Goal: Answer question/provide support: Share knowledge or assist other users

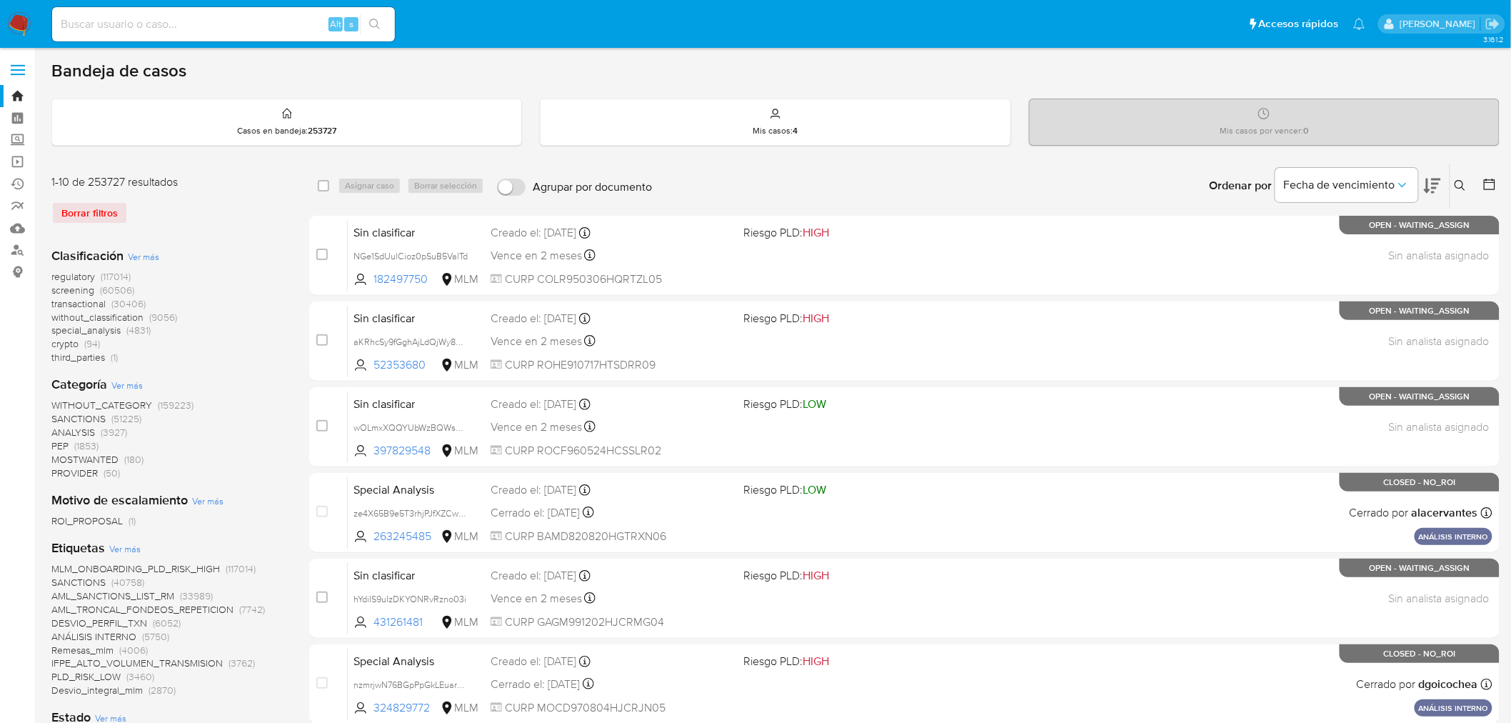
click at [157, 30] on input at bounding box center [223, 24] width 343 height 19
paste input "1800059973"
type input "1800059973"
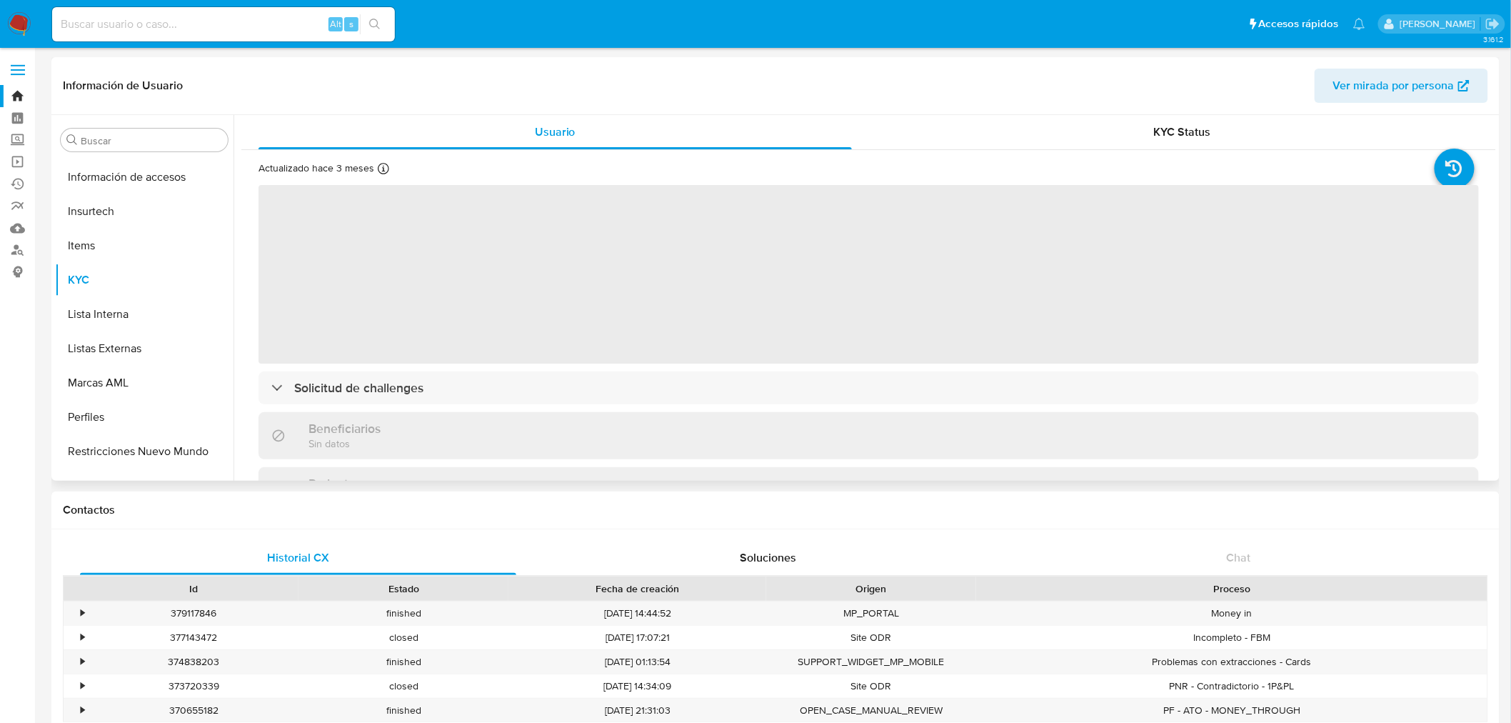
scroll to position [671, 0]
select select "10"
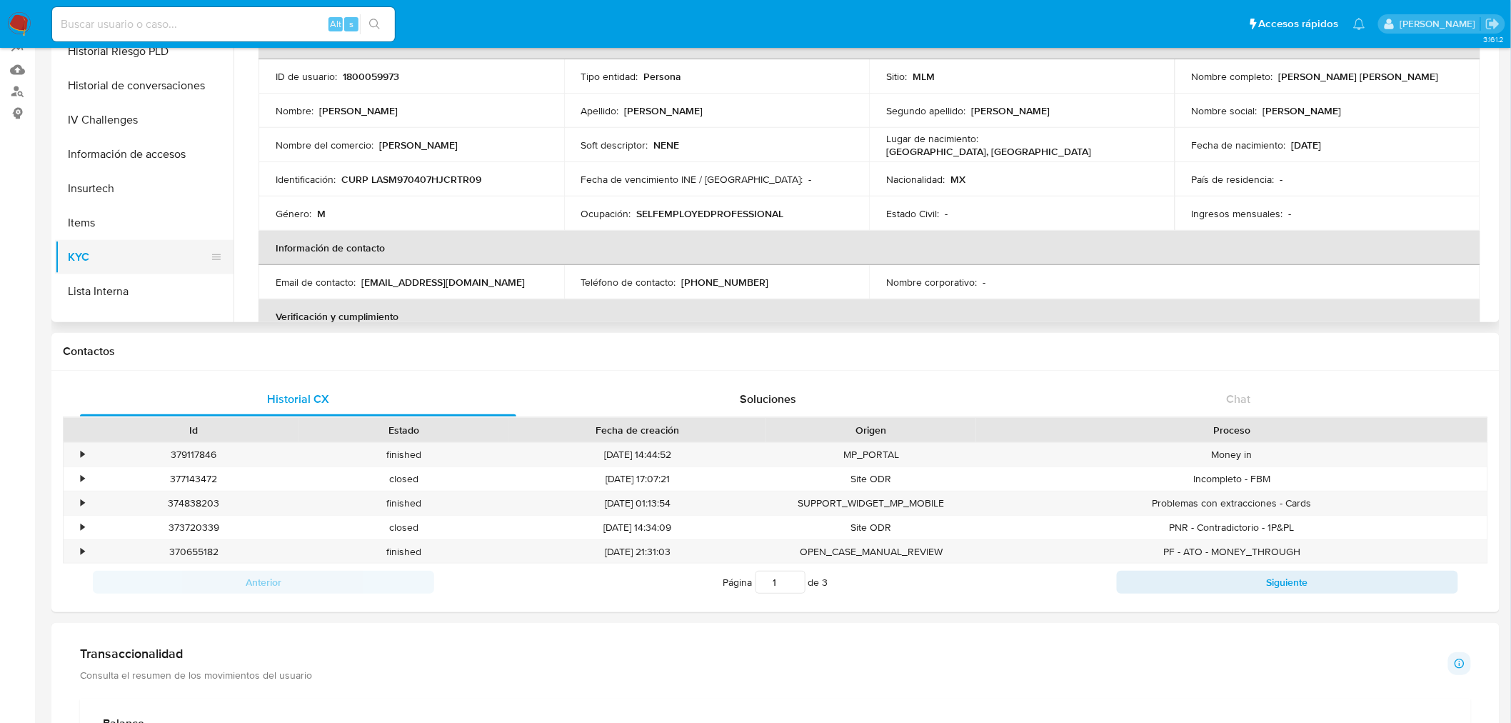
scroll to position [433, 0]
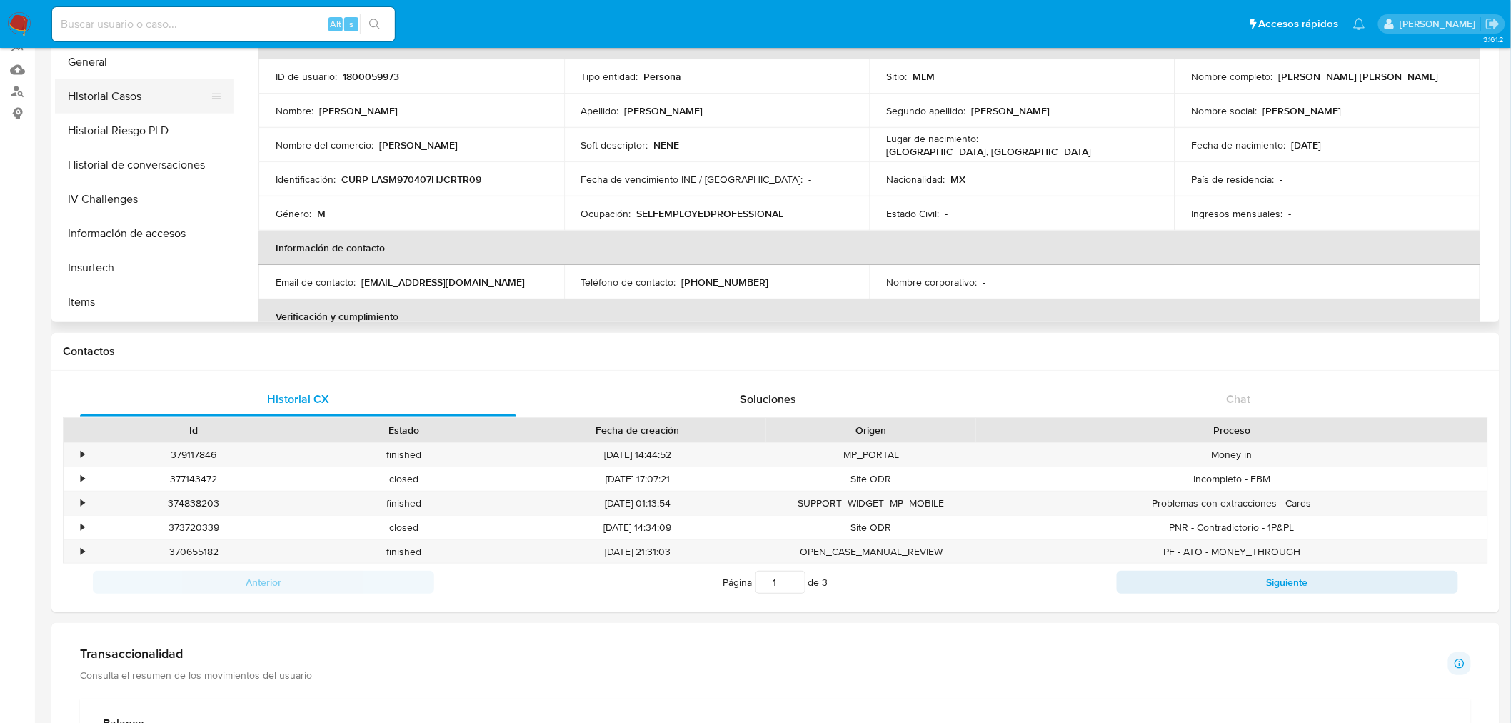
click at [140, 94] on button "Historial Casos" at bounding box center [138, 96] width 167 height 34
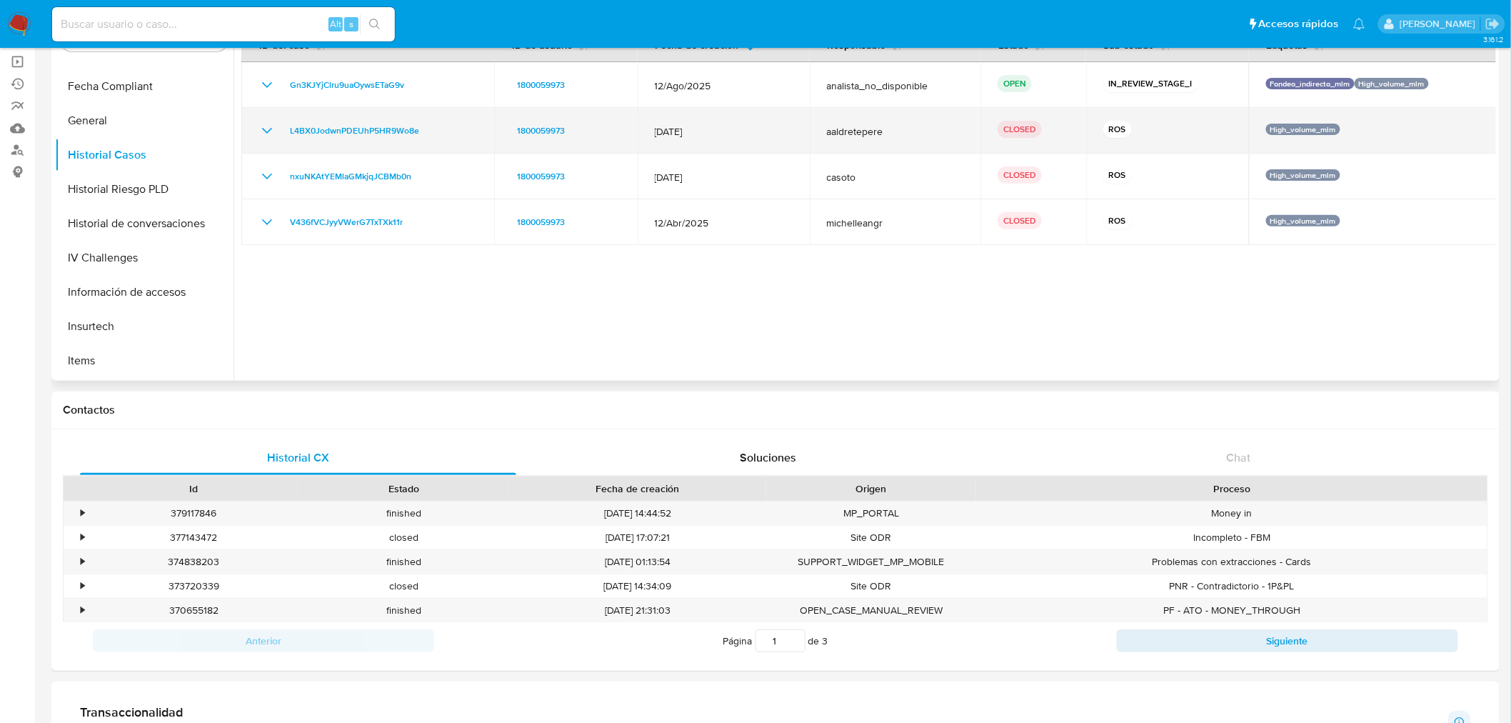
scroll to position [0, 0]
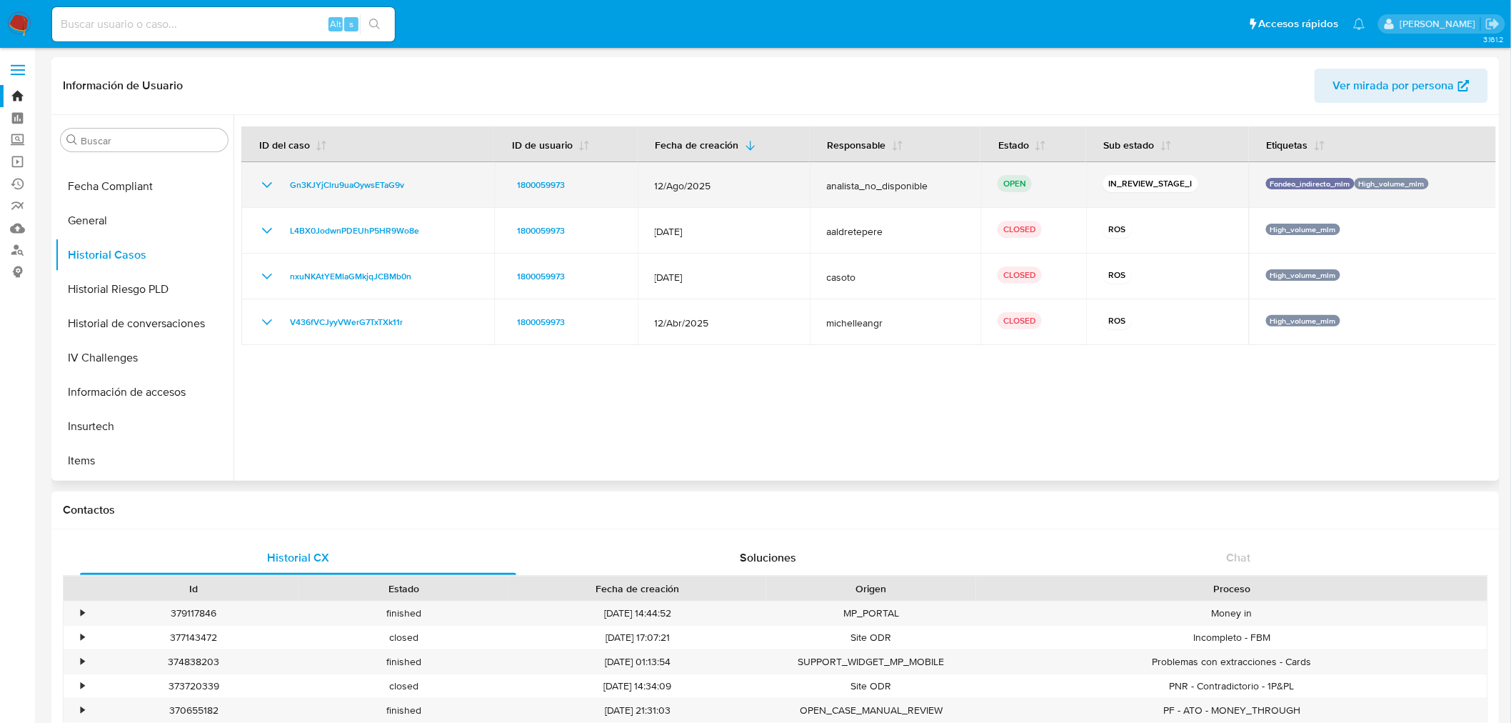
click at [268, 179] on icon "Mostrar/Ocultar" at bounding box center [266, 184] width 17 height 17
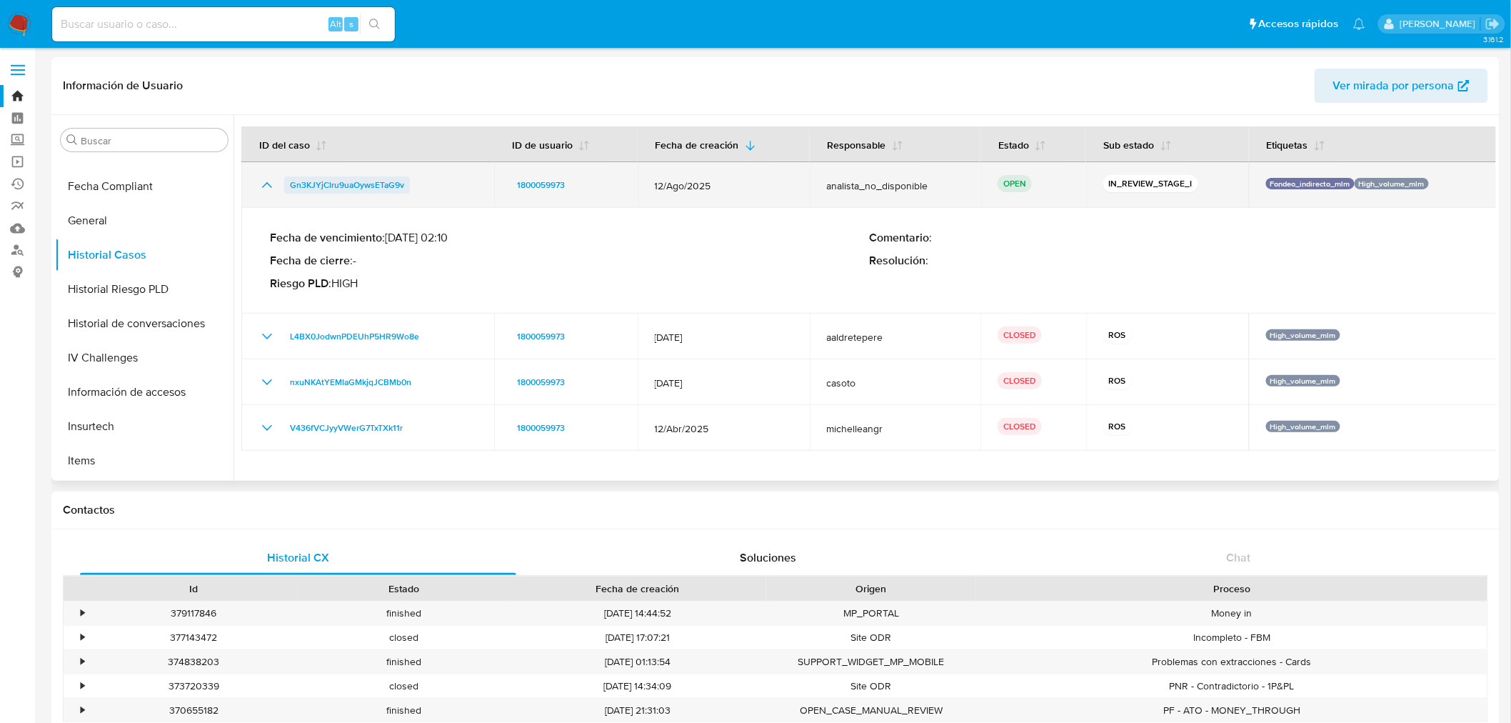
click at [388, 181] on span "Gn3KJYjClru9uaOywsETaG9v" at bounding box center [347, 184] width 114 height 17
click at [271, 181] on icon "Mostrar/Ocultar" at bounding box center [266, 184] width 17 height 17
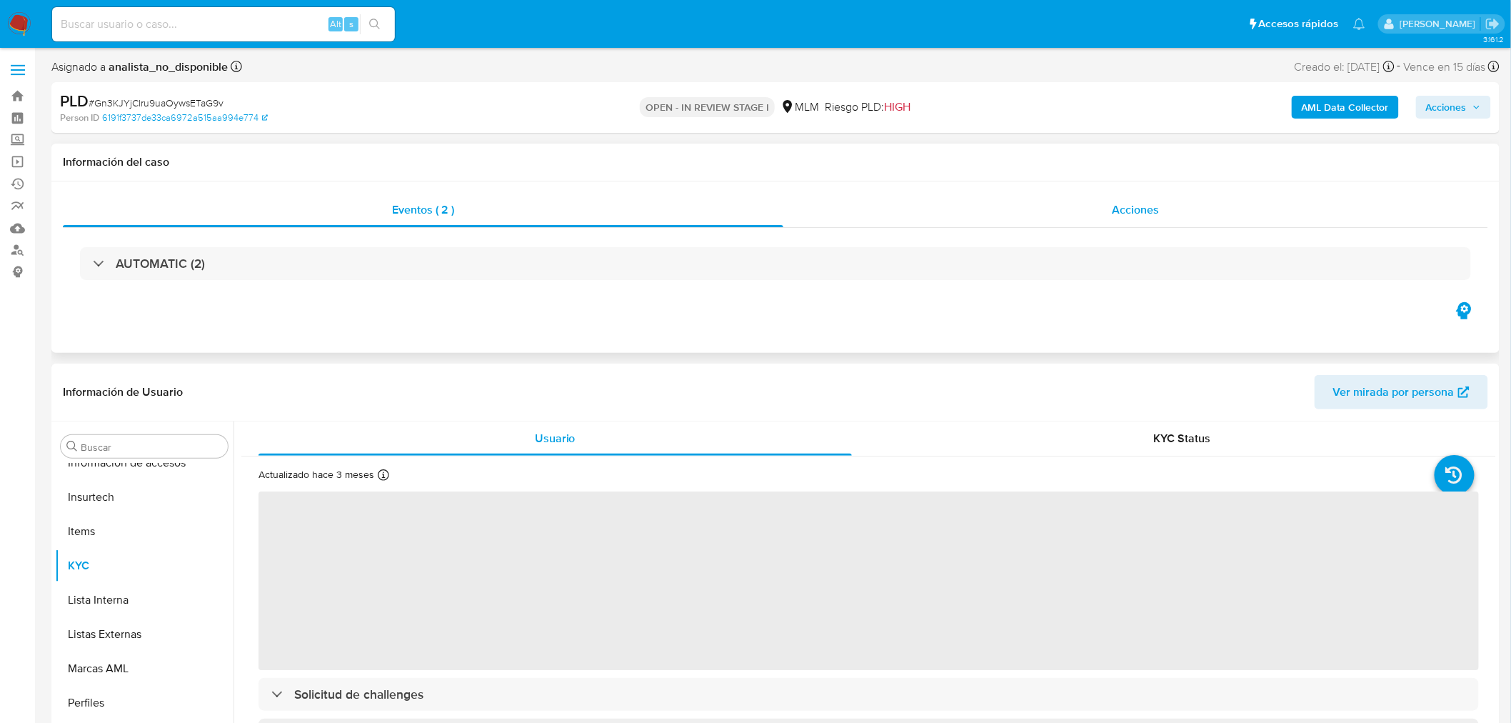
scroll to position [671, 0]
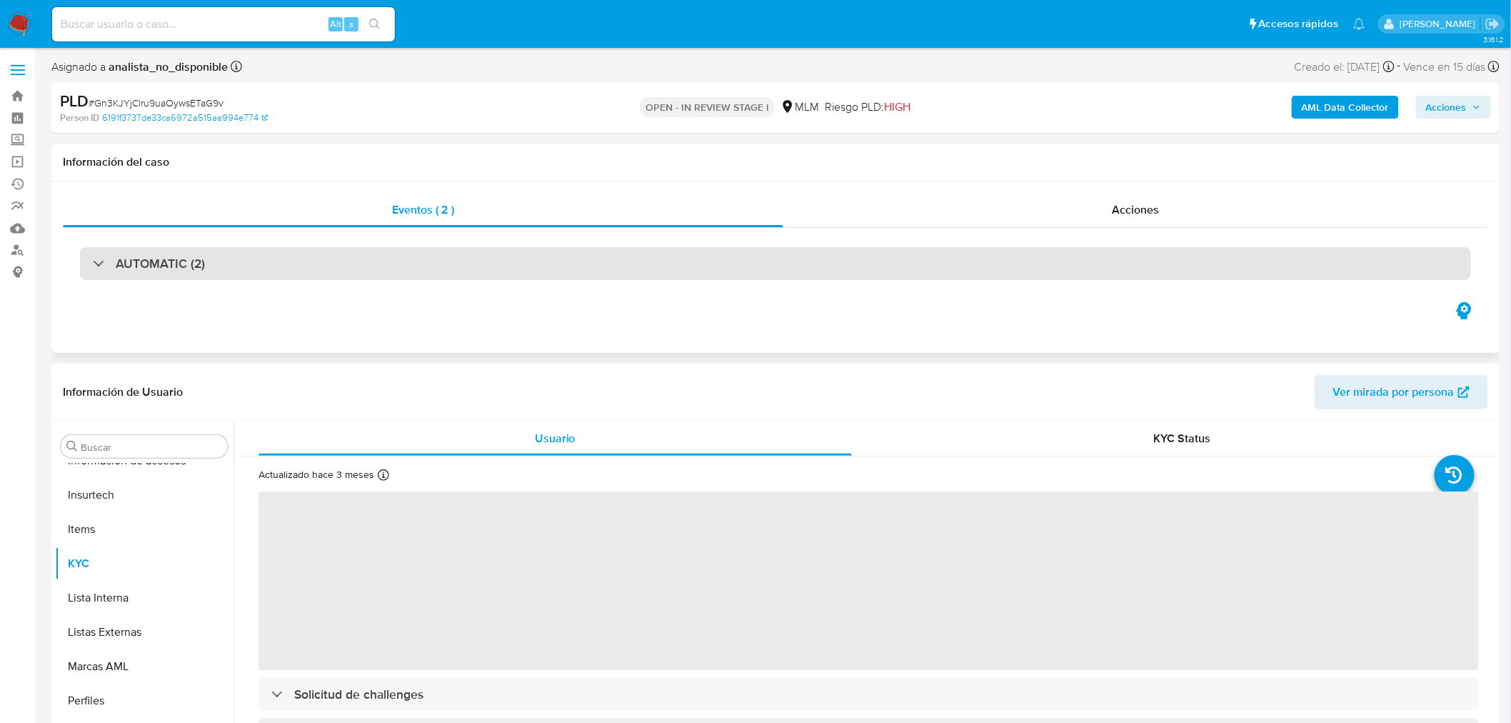
drag, startPoint x: 141, startPoint y: 263, endPoint x: 175, endPoint y: 276, distance: 36.2
click at [141, 264] on h3 "AUTOMATIC (2)" at bounding box center [160, 264] width 89 height 16
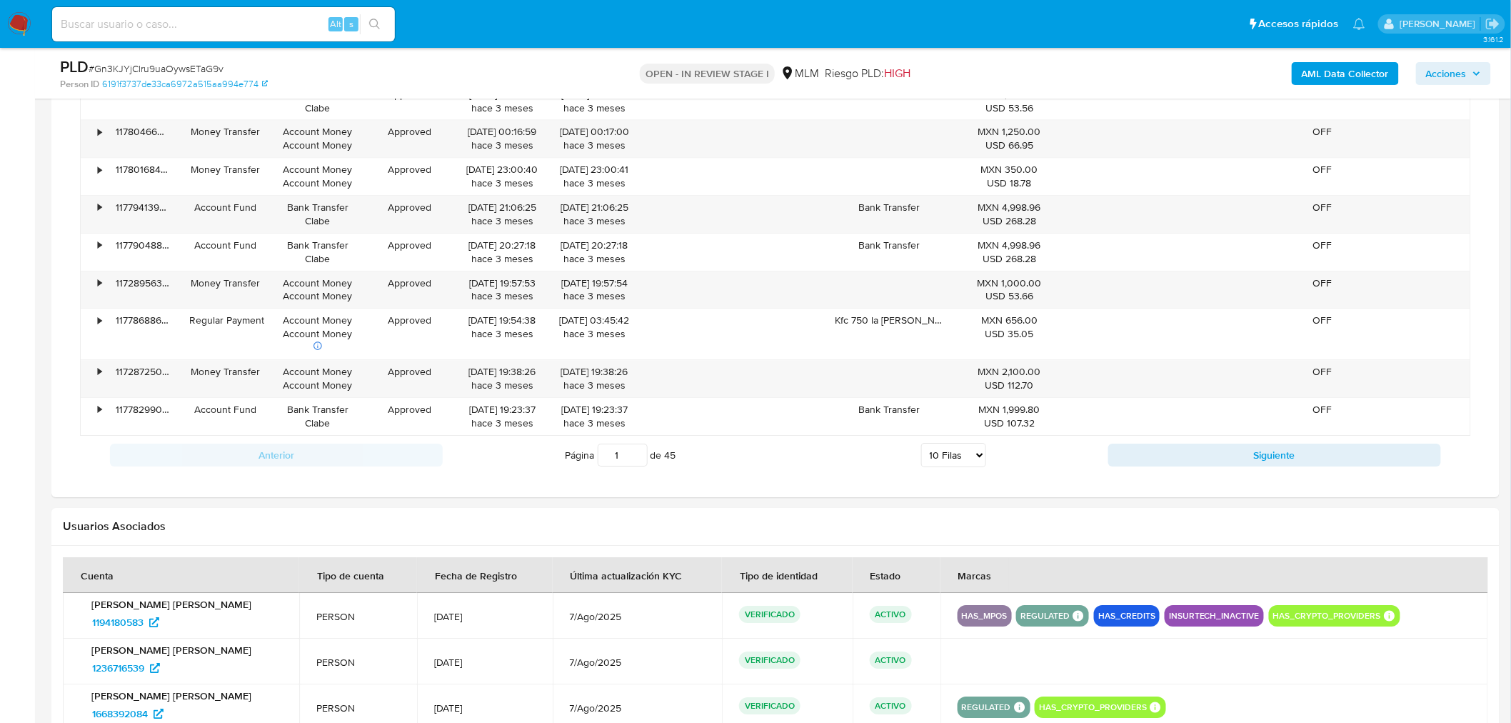
scroll to position [1824, 0]
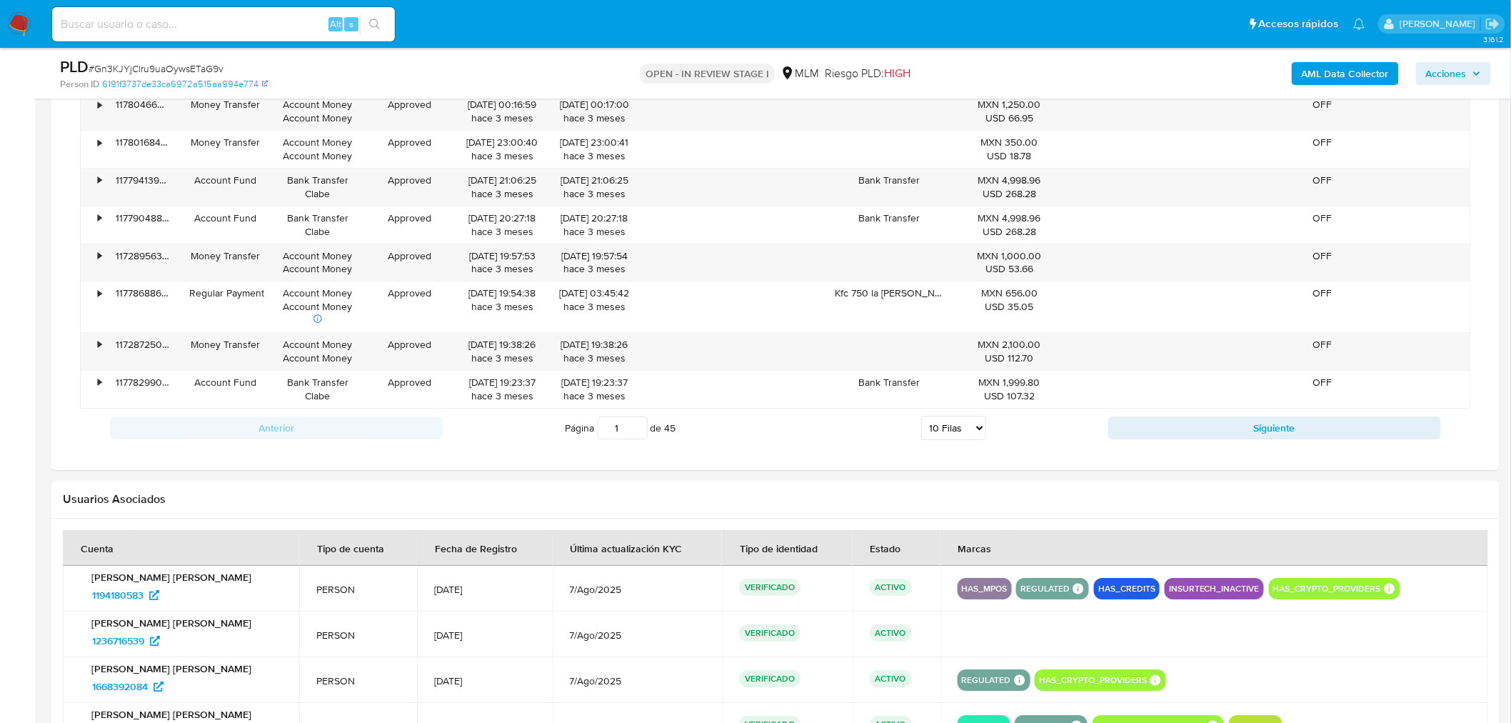
click at [952, 438] on select "5 Filas 10 Filas 20 Filas 25 Filas 50 Filas 100 Filas" at bounding box center [953, 428] width 65 height 24
click at [921, 418] on select "5 Filas 10 Filas 20 Filas 25 Filas 50 Filas 100 Filas" at bounding box center [953, 428] width 65 height 24
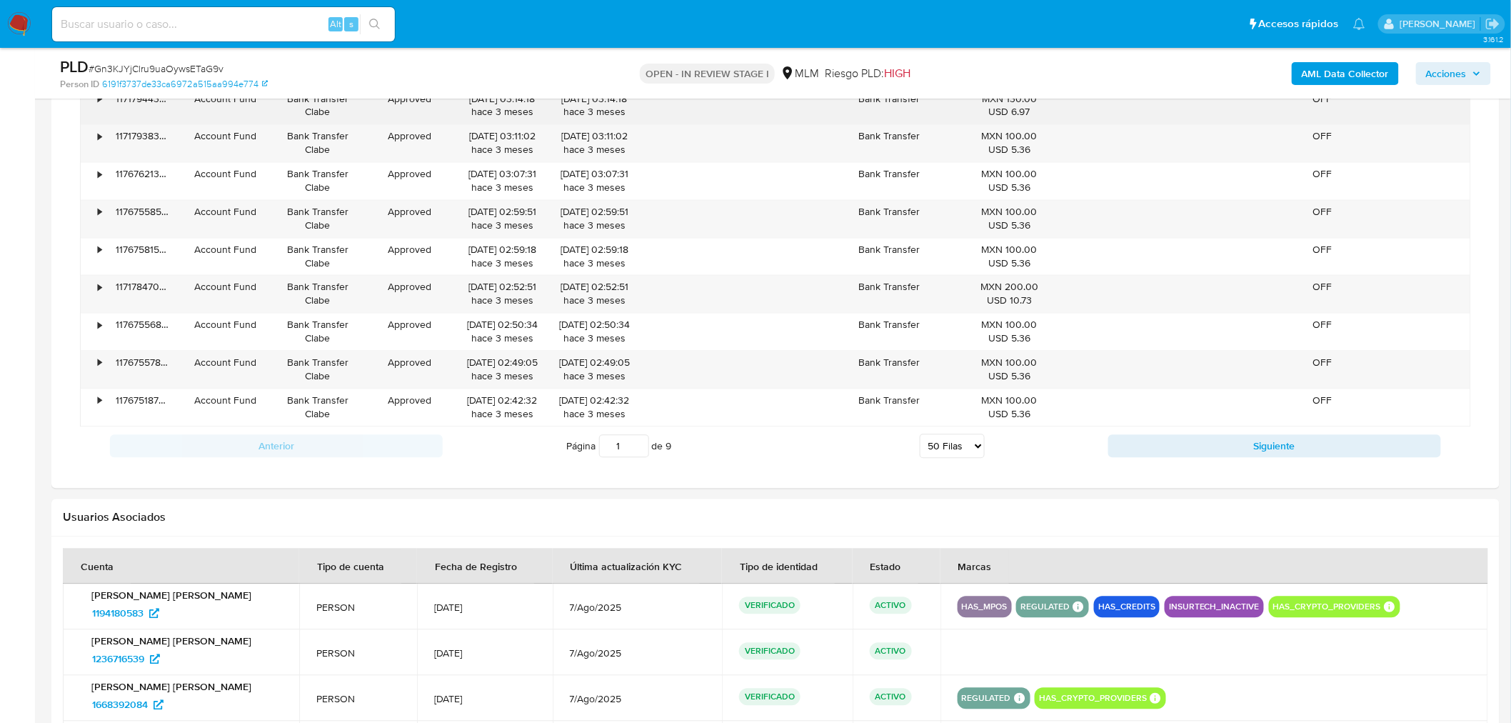
scroll to position [3490, 0]
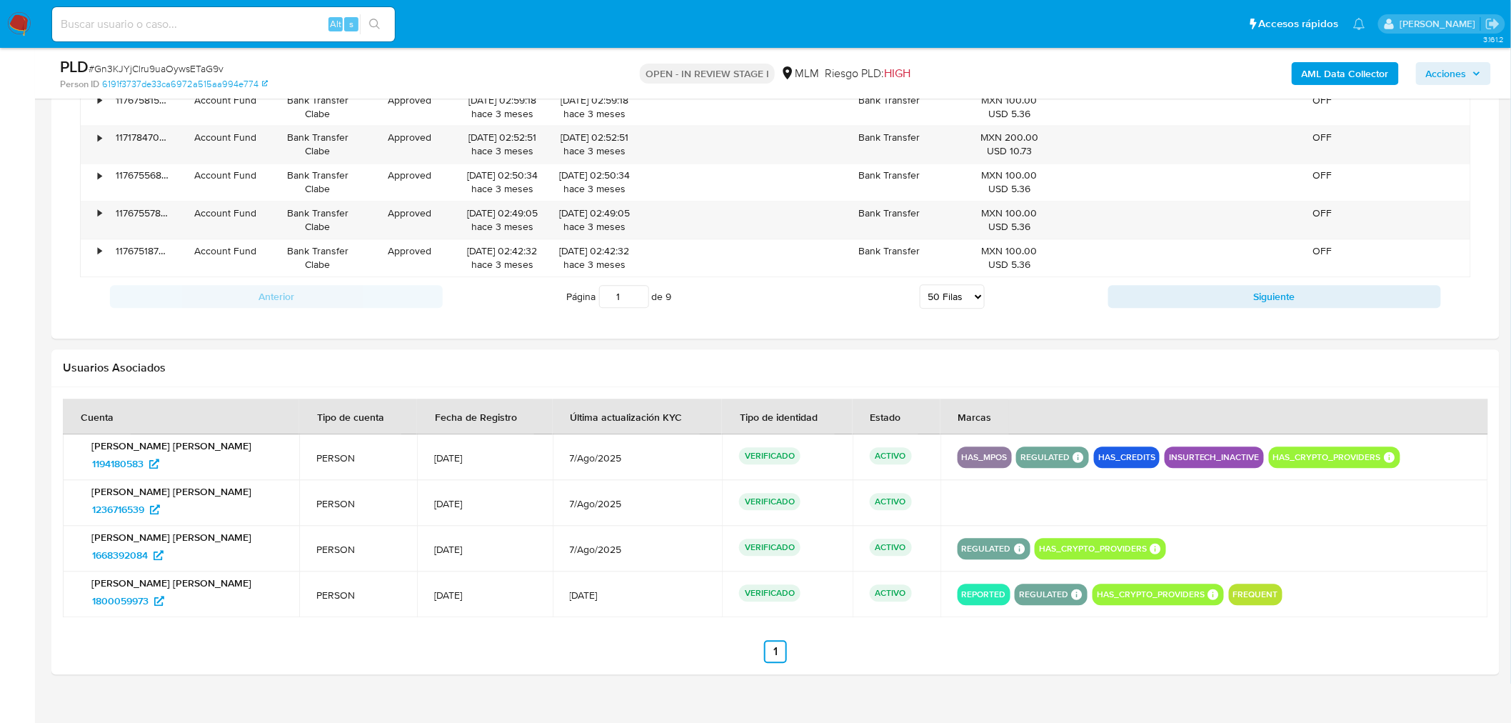
click at [972, 308] on select "5 Filas 10 Filas 20 Filas 25 Filas 50 Filas 100 Filas" at bounding box center [952, 296] width 65 height 24
select select "100"
click at [920, 290] on select "5 Filas 10 Filas 20 Filas 25 Filas 50 Filas 100 Filas" at bounding box center [952, 296] width 65 height 24
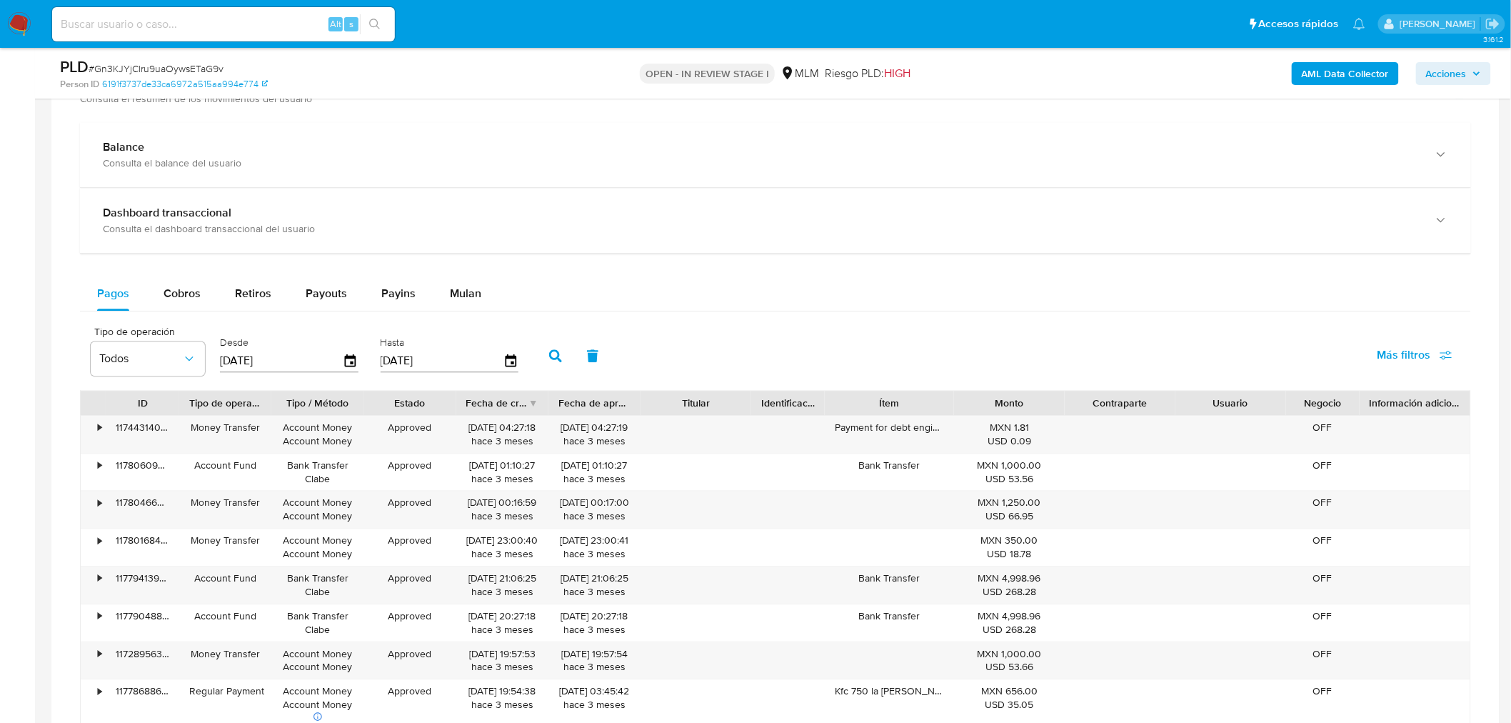
scroll to position [1428, 0]
click at [347, 361] on icon "button" at bounding box center [350, 359] width 25 height 25
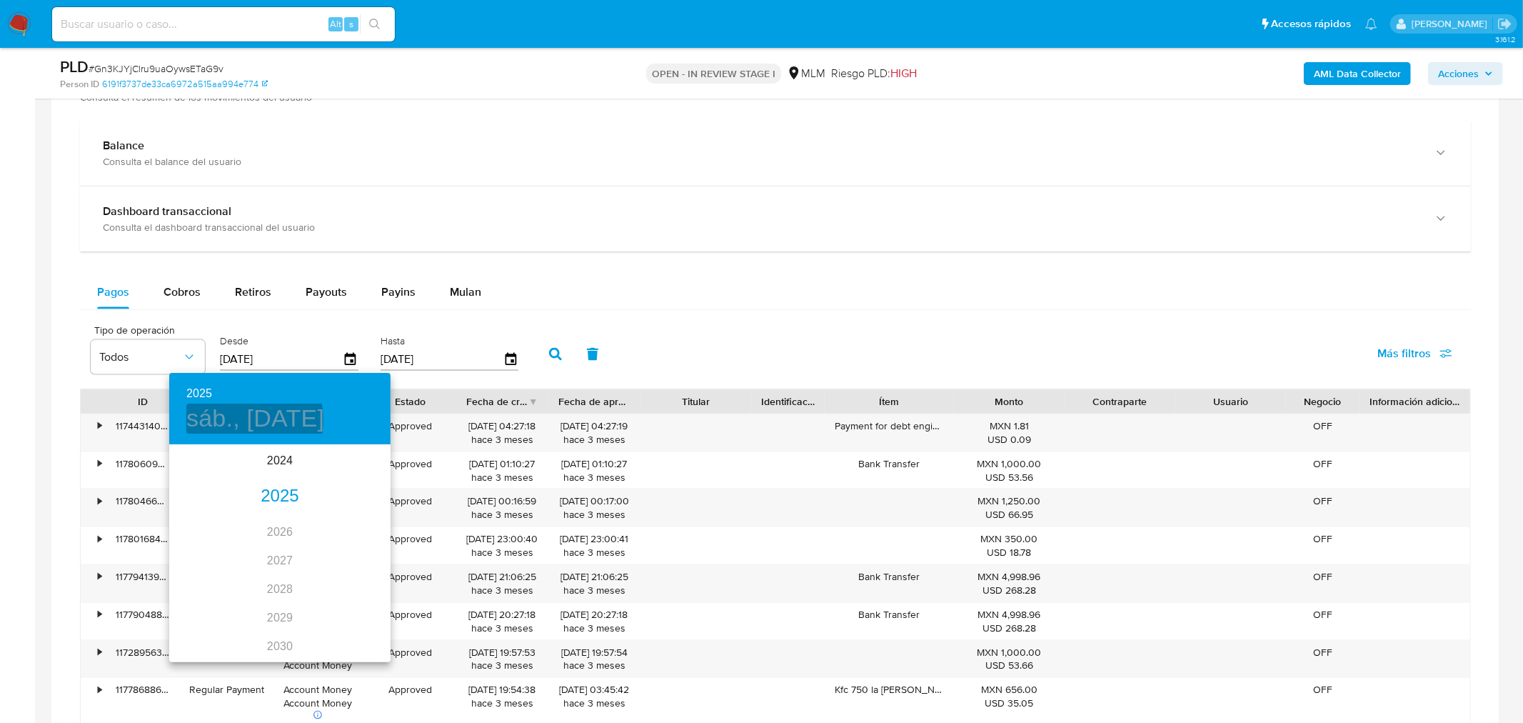
click at [241, 420] on h4 "sáb., jun. 28" at bounding box center [255, 418] width 138 height 30
click at [380, 458] on icon "button" at bounding box center [373, 464] width 17 height 17
click at [223, 516] on p "1" at bounding box center [223, 520] width 6 height 14
type input "01/07/2025"
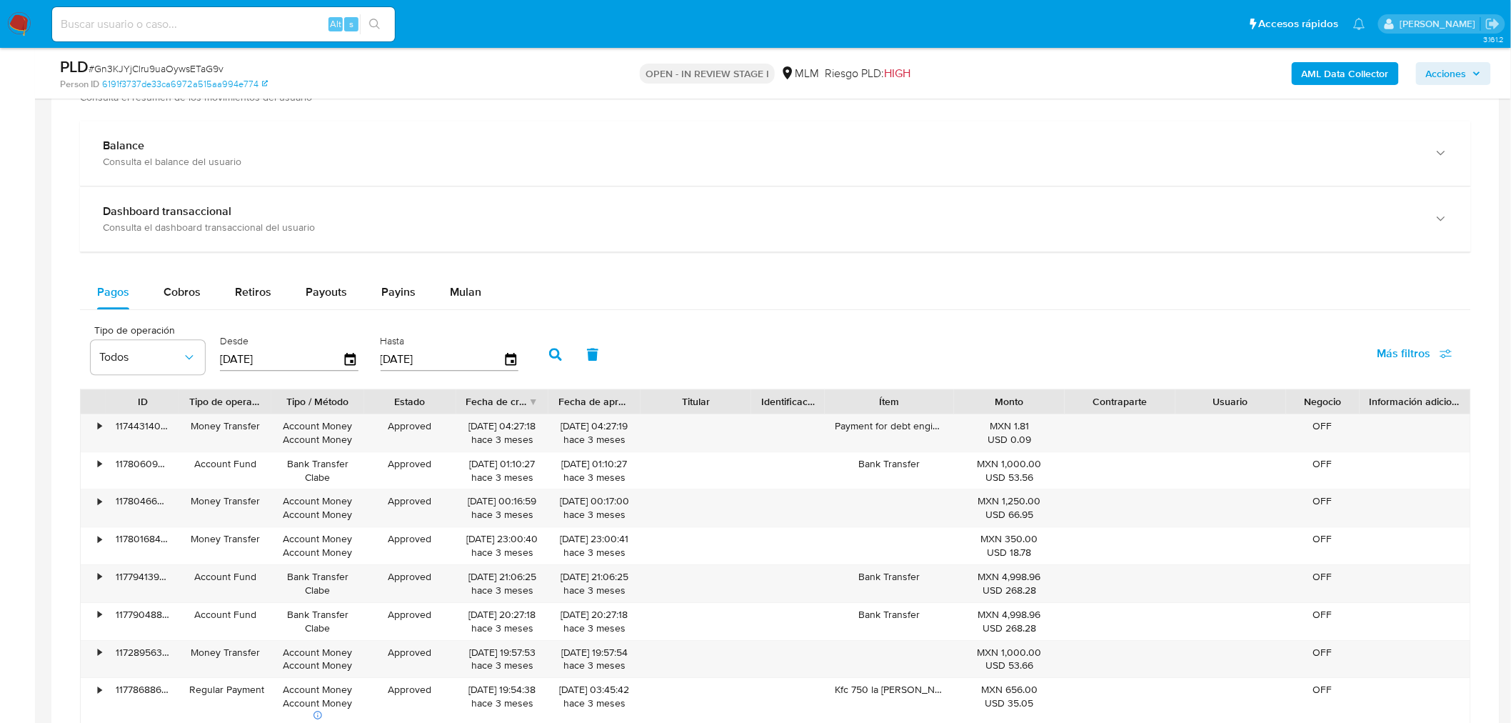
click at [545, 364] on button "button" at bounding box center [555, 354] width 37 height 34
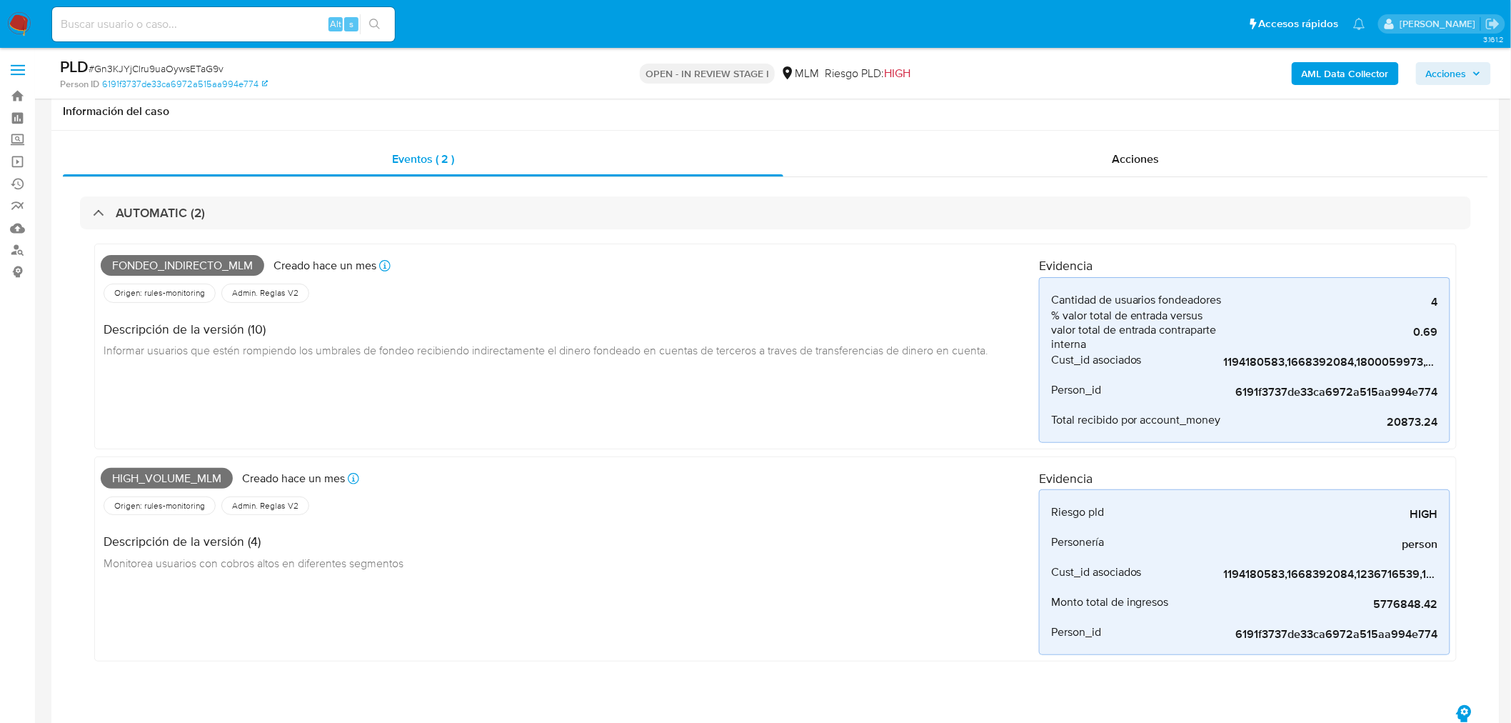
scroll to position [159, 0]
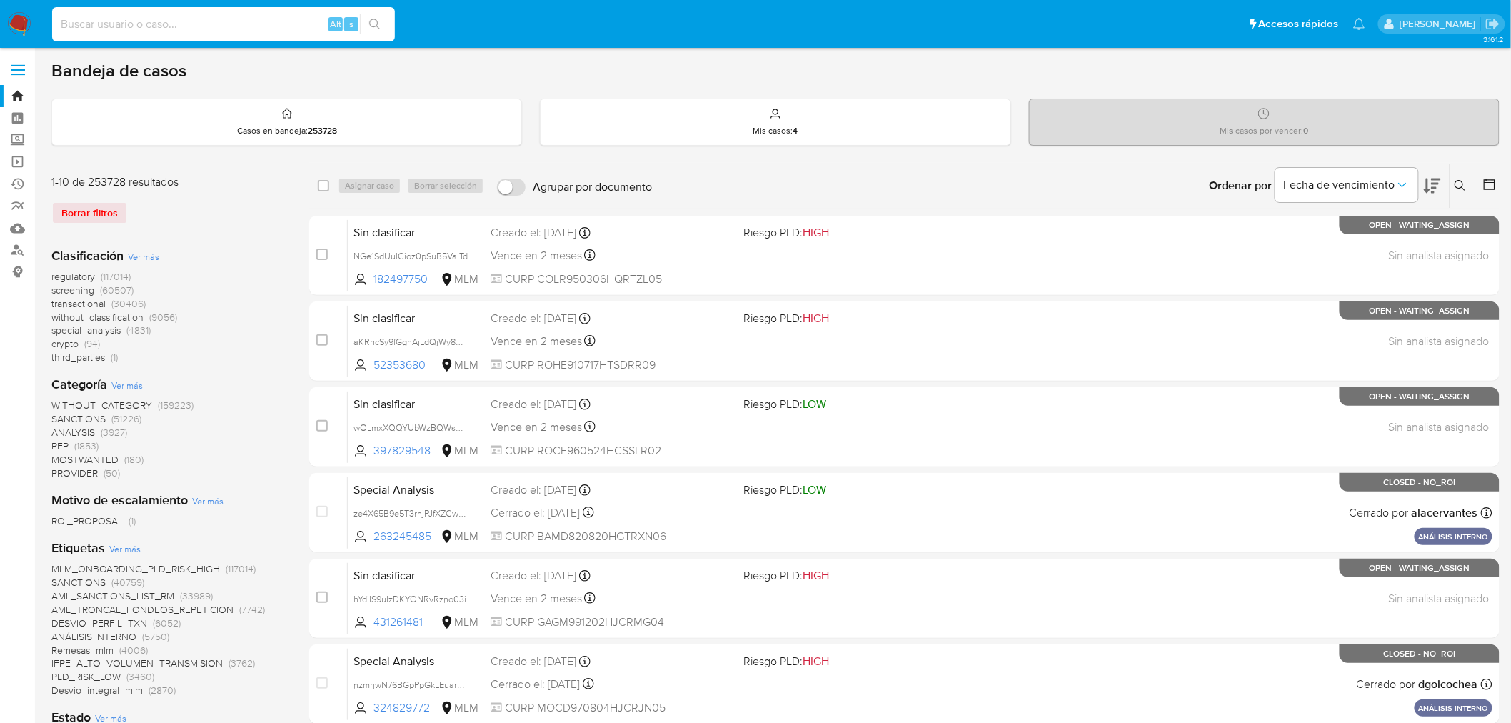
click at [214, 16] on input at bounding box center [223, 24] width 343 height 19
paste input "448731488"
type input "448731488"
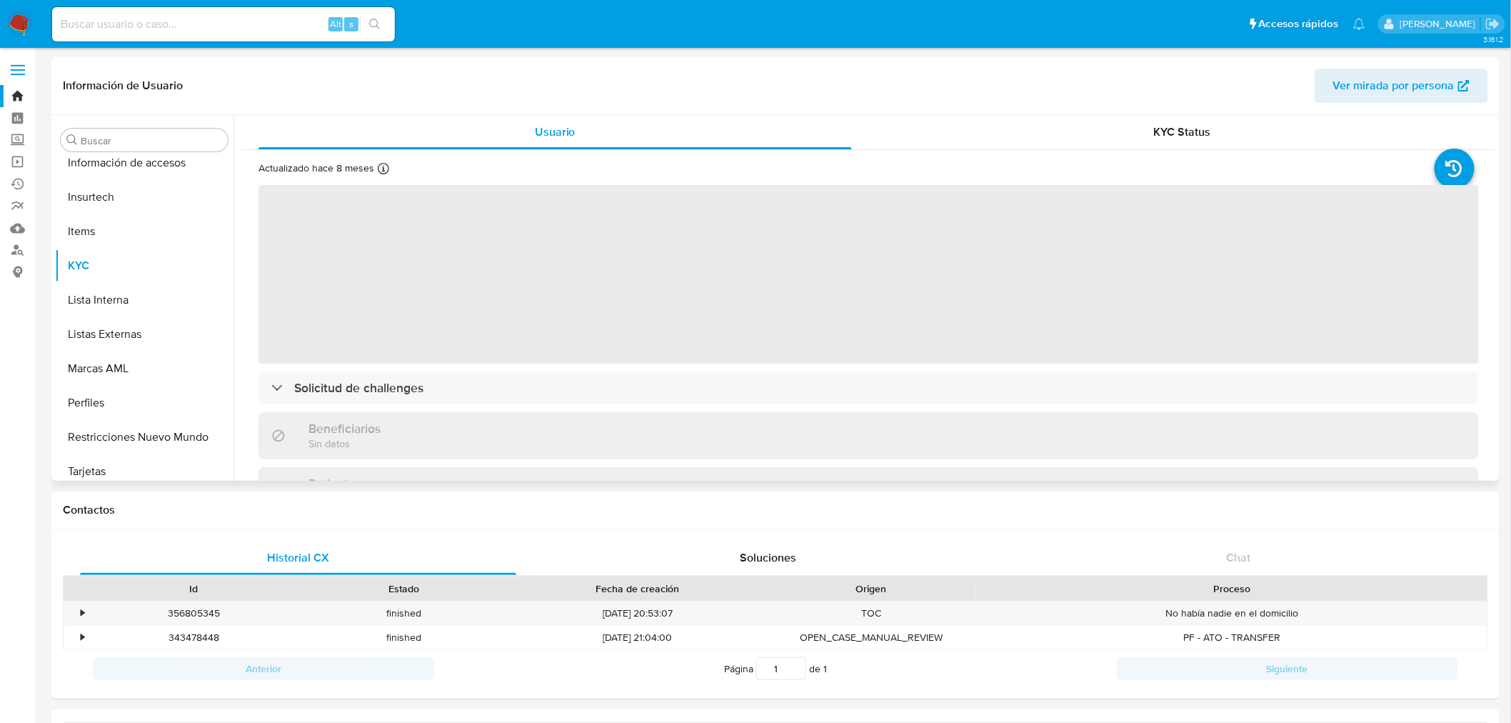
scroll to position [671, 0]
select select "10"
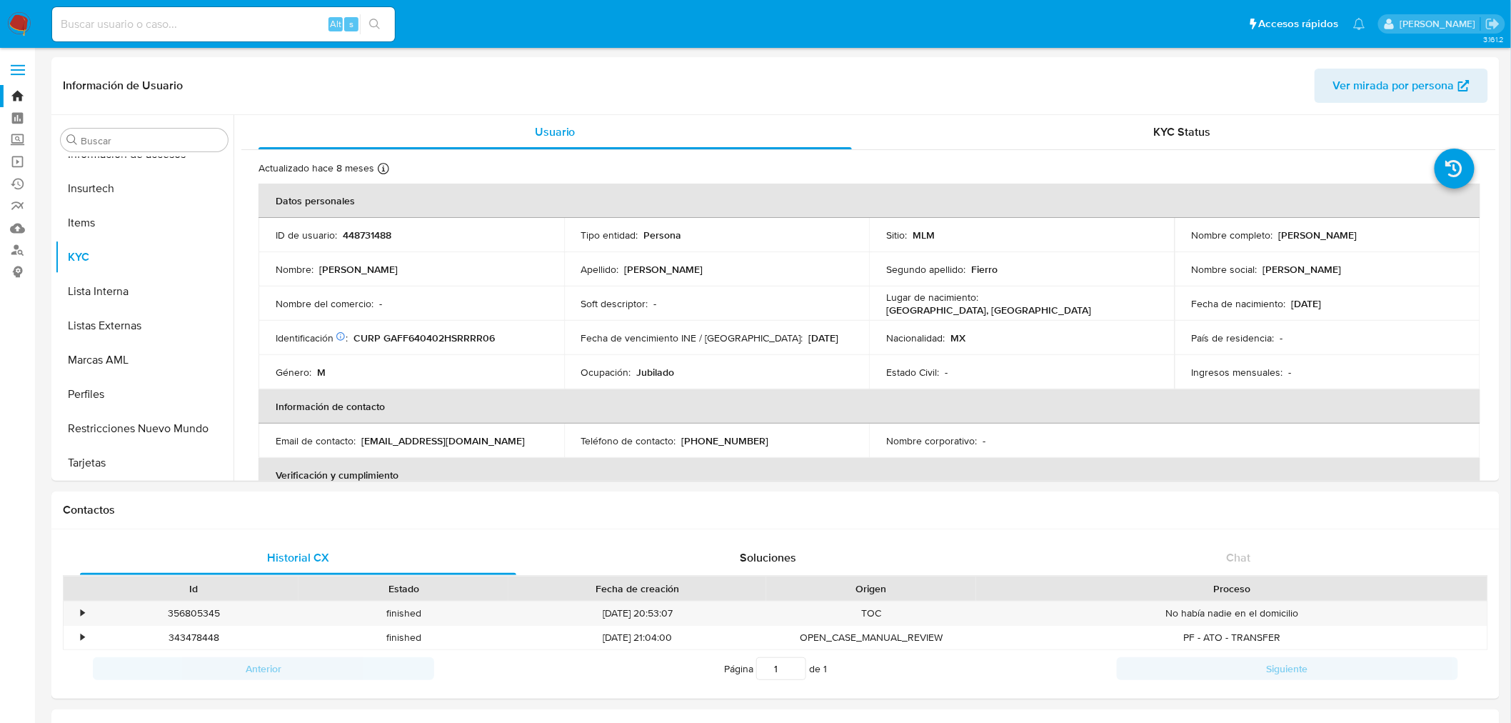
click at [236, 26] on input at bounding box center [223, 24] width 343 height 19
paste input "501626167"
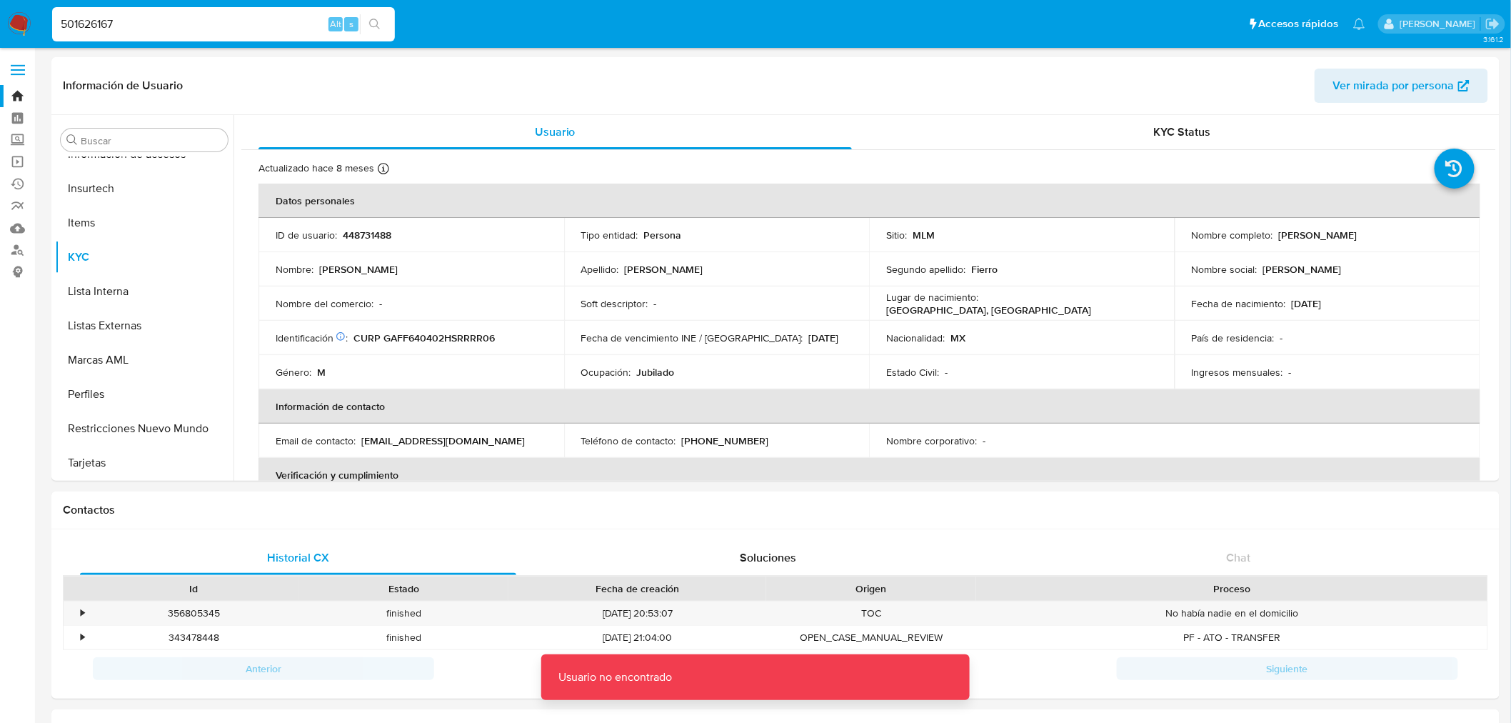
click at [237, 30] on input "501626167" at bounding box center [223, 24] width 343 height 19
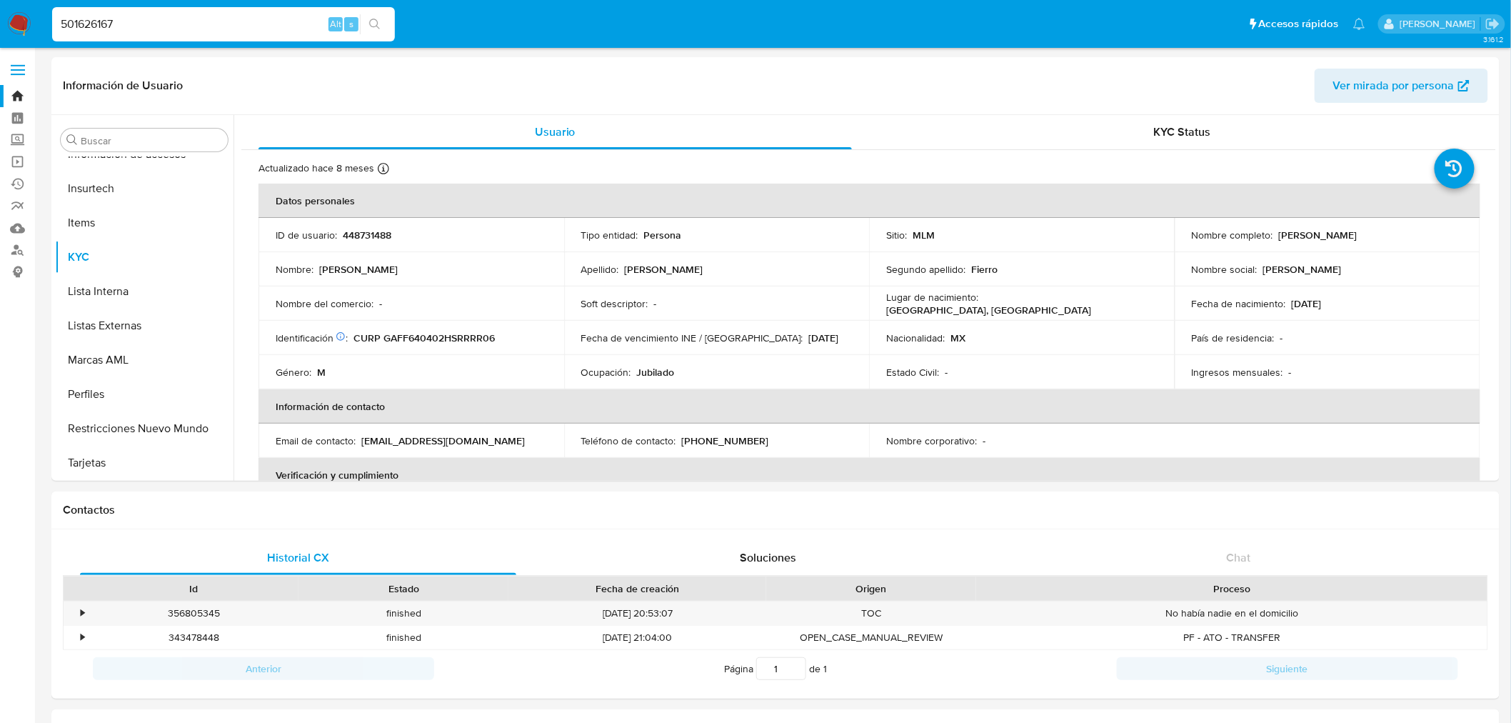
type input "501626167"
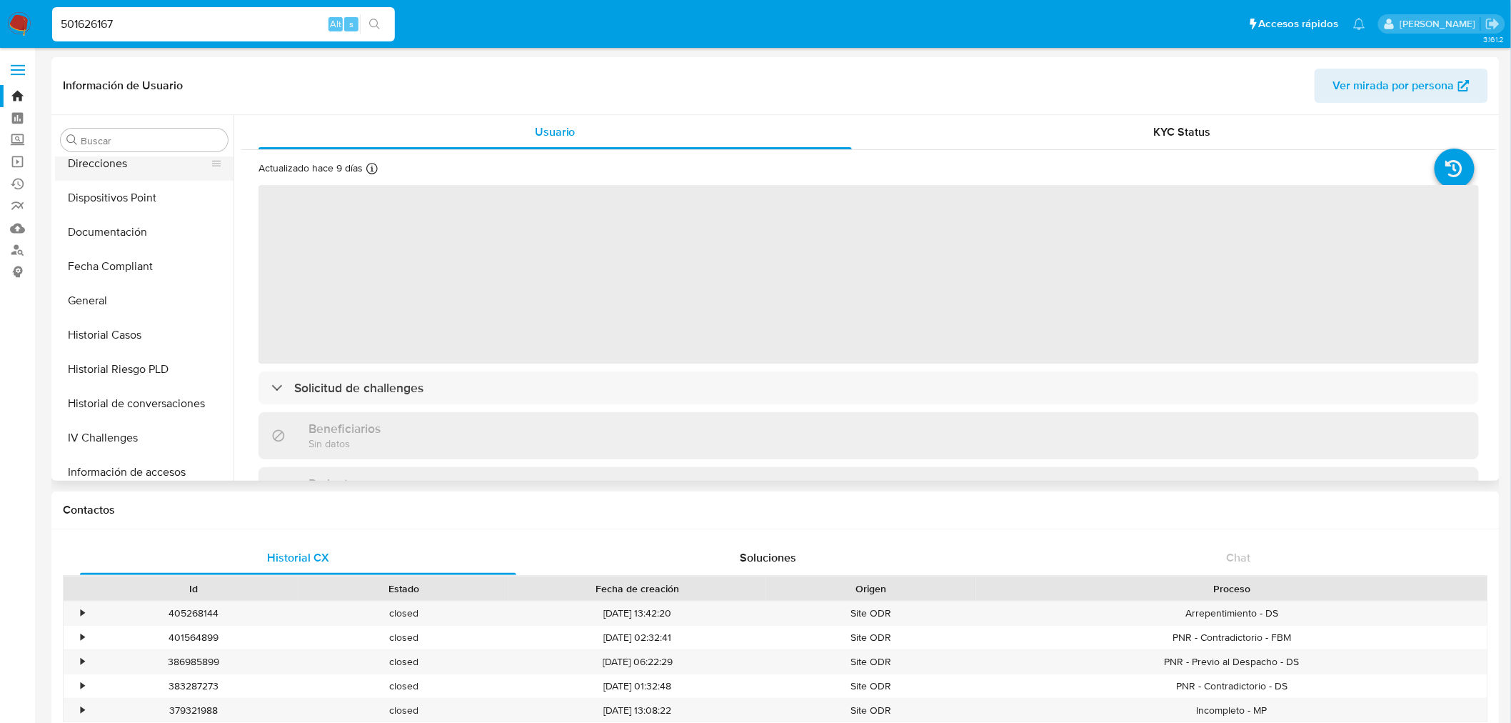
select select "10"
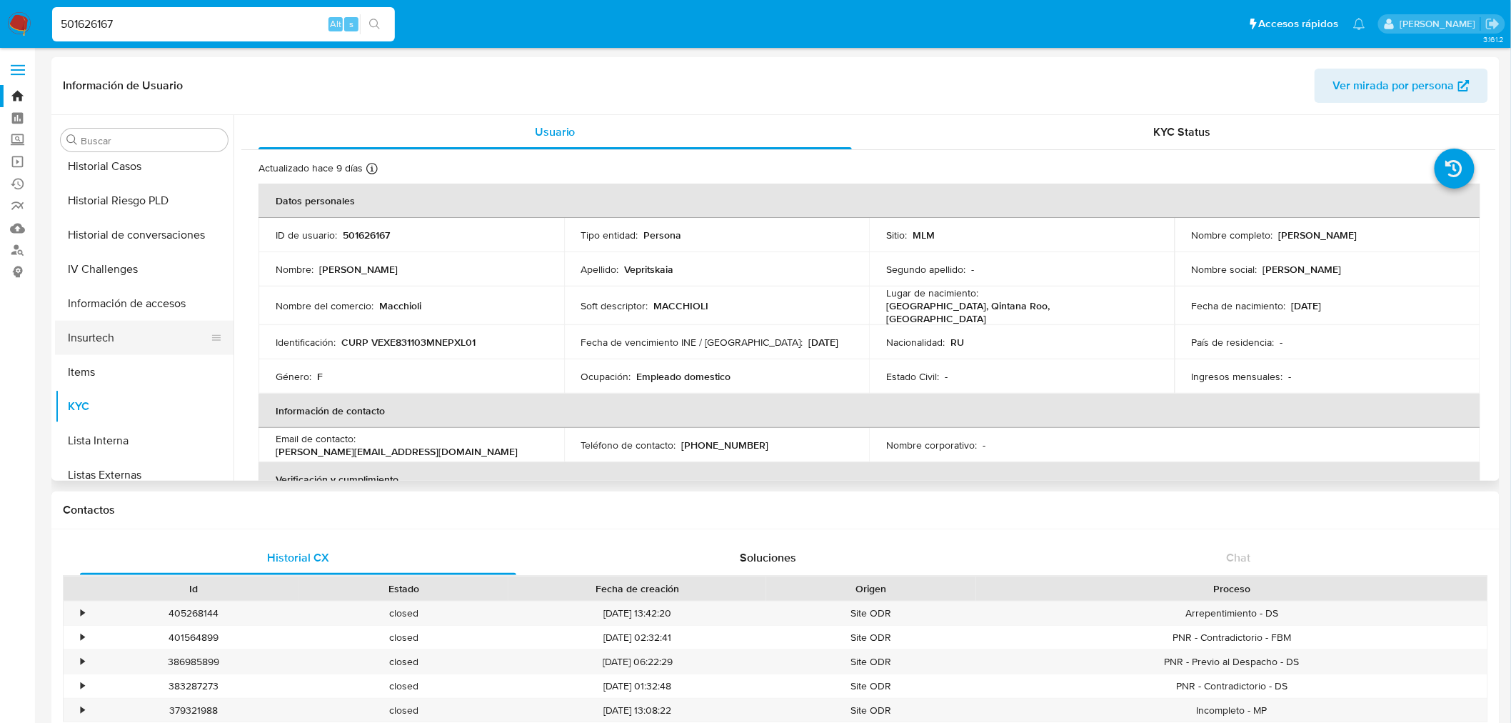
scroll to position [671, 0]
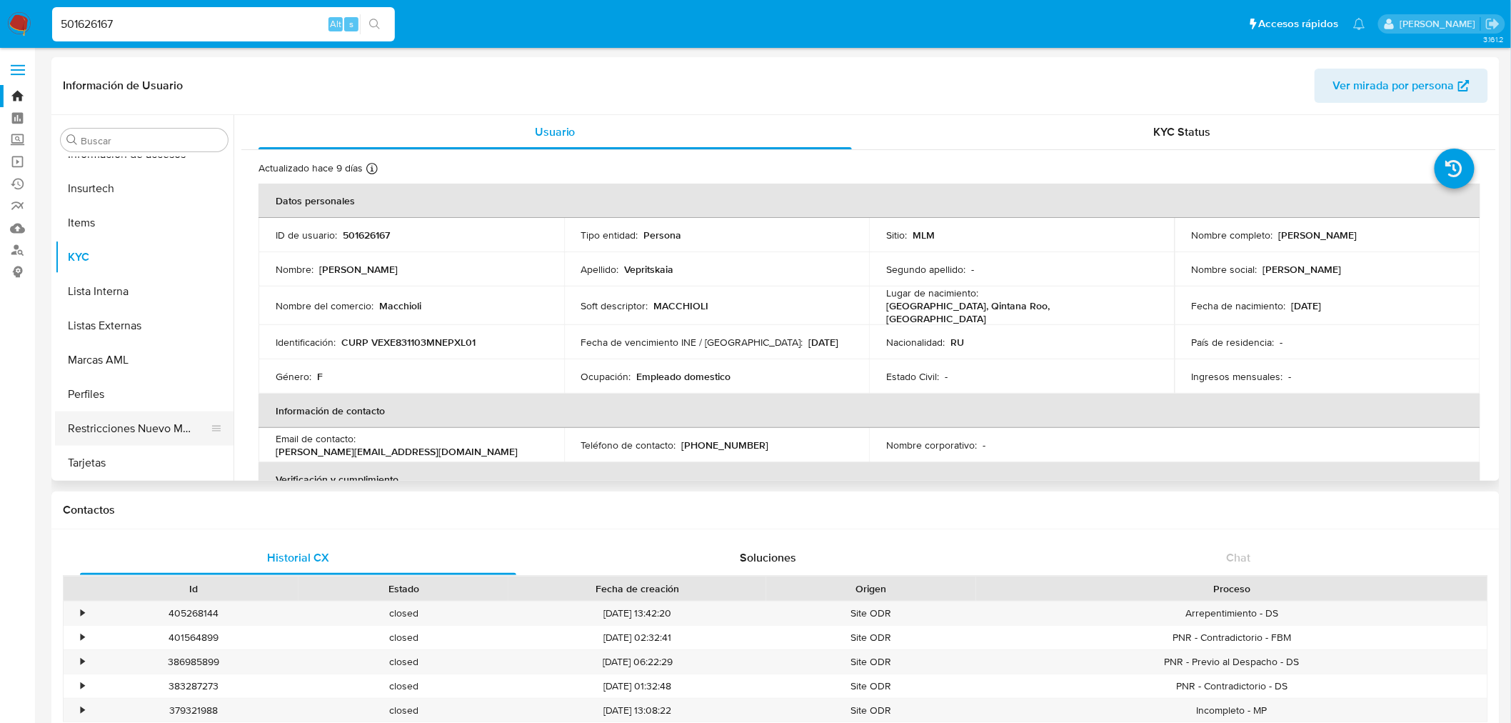
click at [136, 431] on button "Restricciones Nuevo Mundo" at bounding box center [138, 428] width 167 height 34
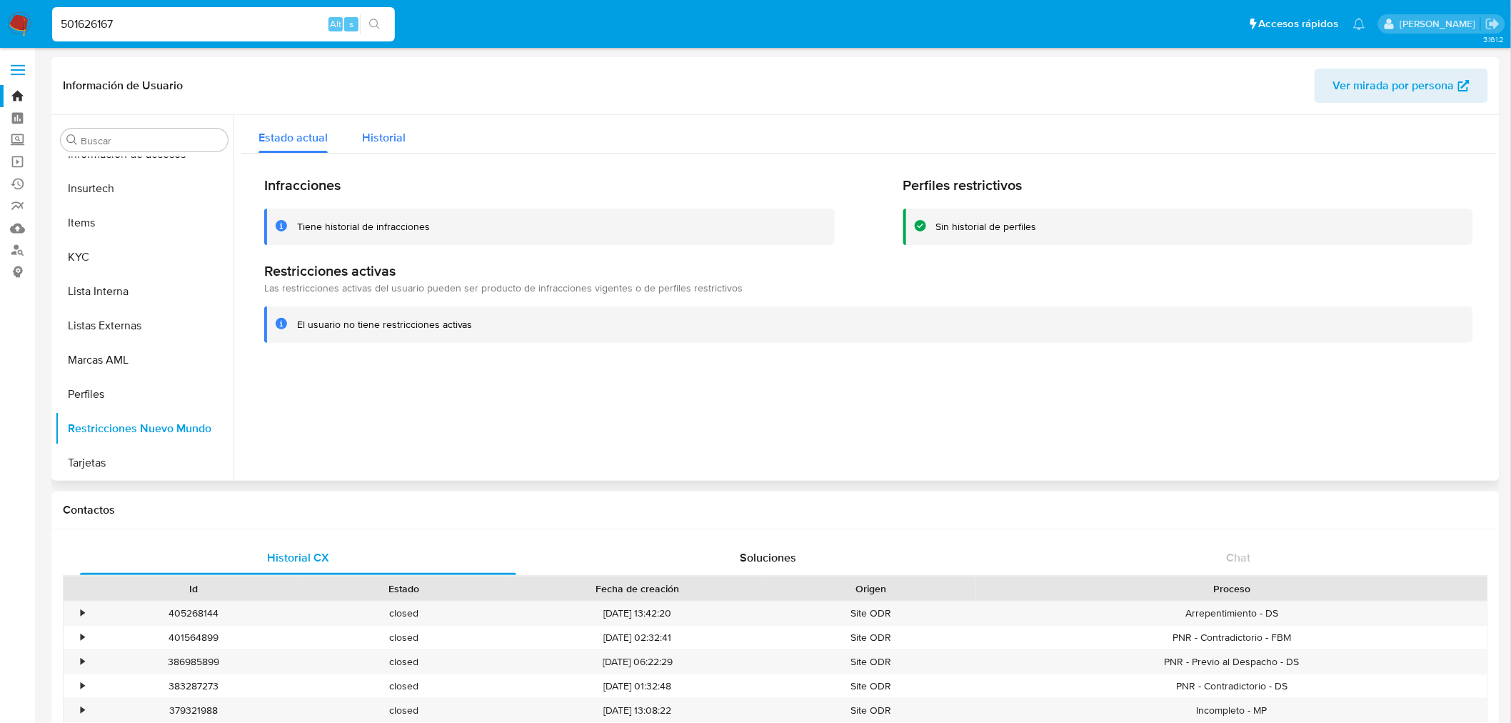
click at [404, 143] on button "Historial" at bounding box center [384, 134] width 78 height 38
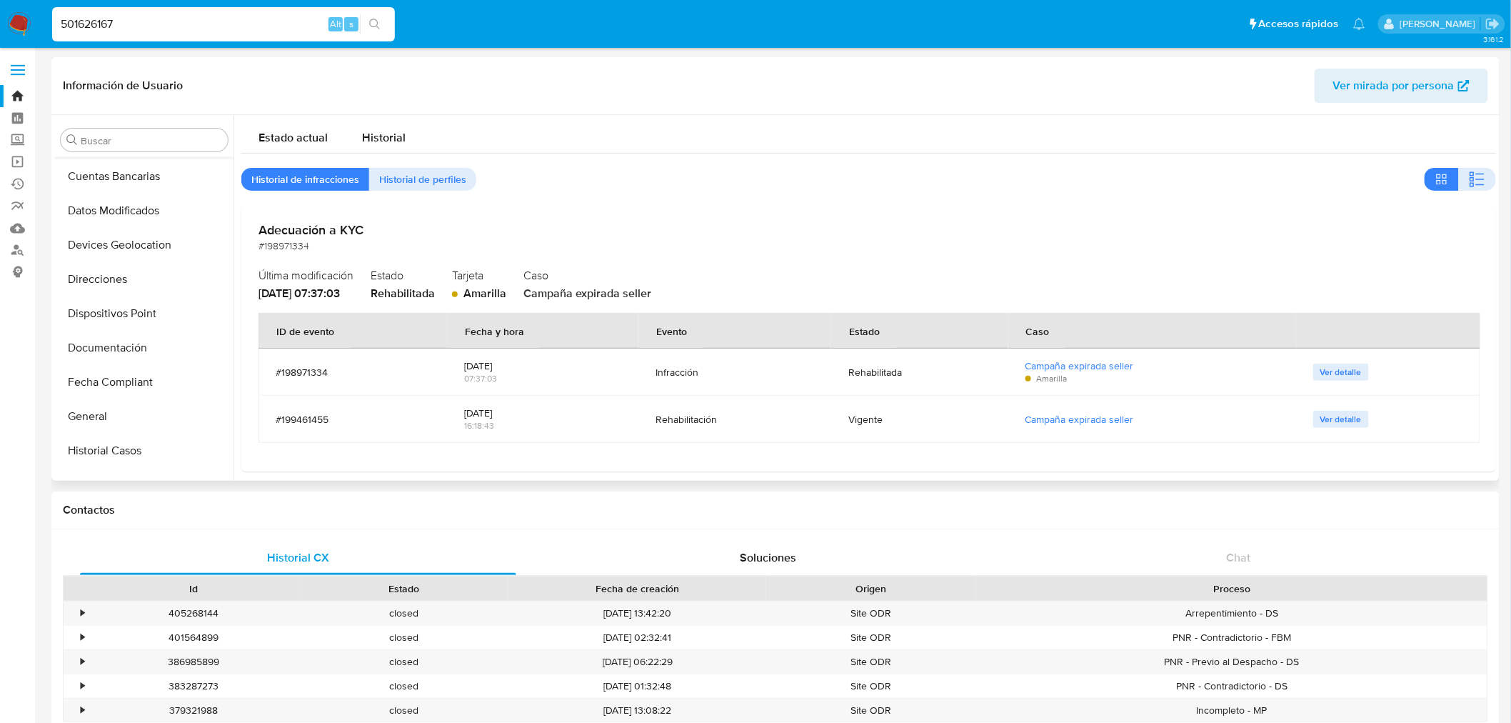
scroll to position [396, 0]
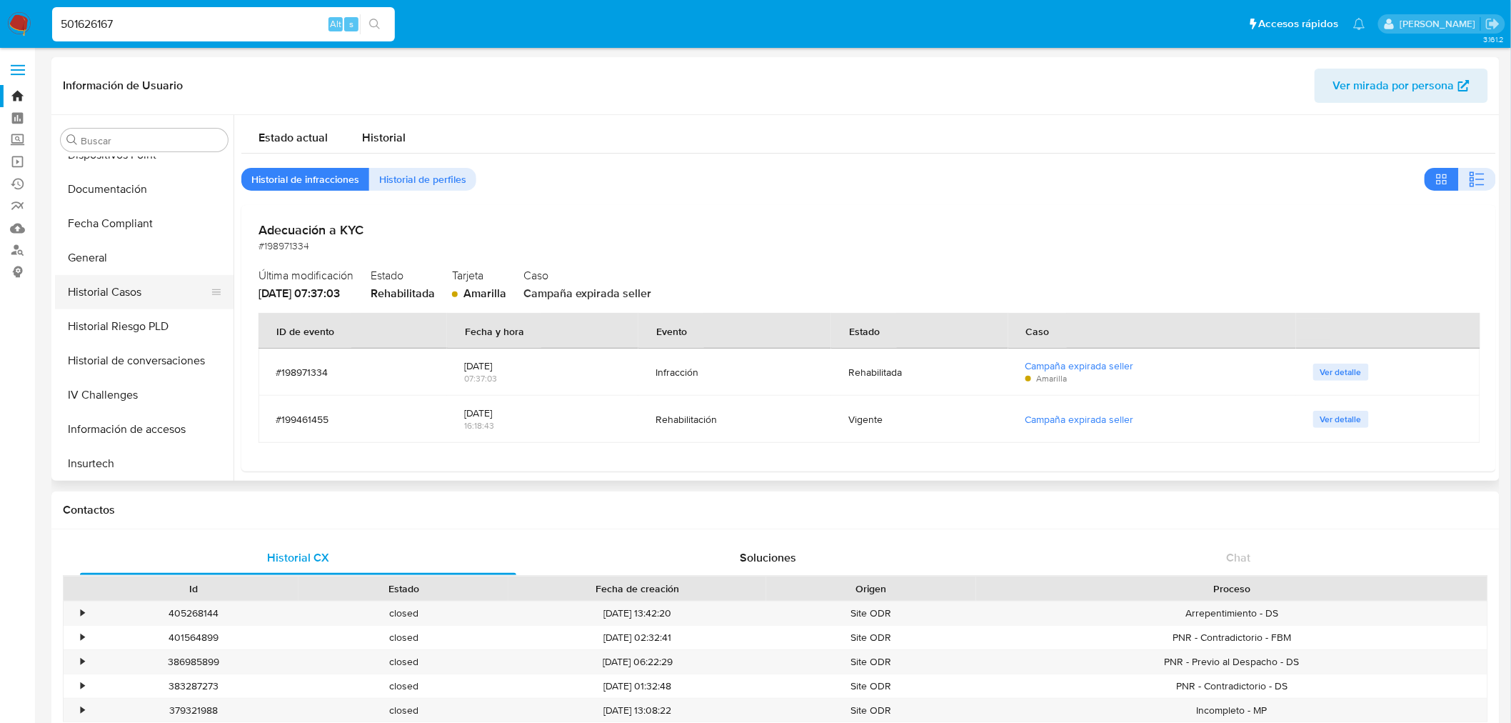
drag, startPoint x: 136, startPoint y: 295, endPoint x: 147, endPoint y: 298, distance: 11.3
click at [136, 293] on button "Historial Casos" at bounding box center [138, 292] width 167 height 34
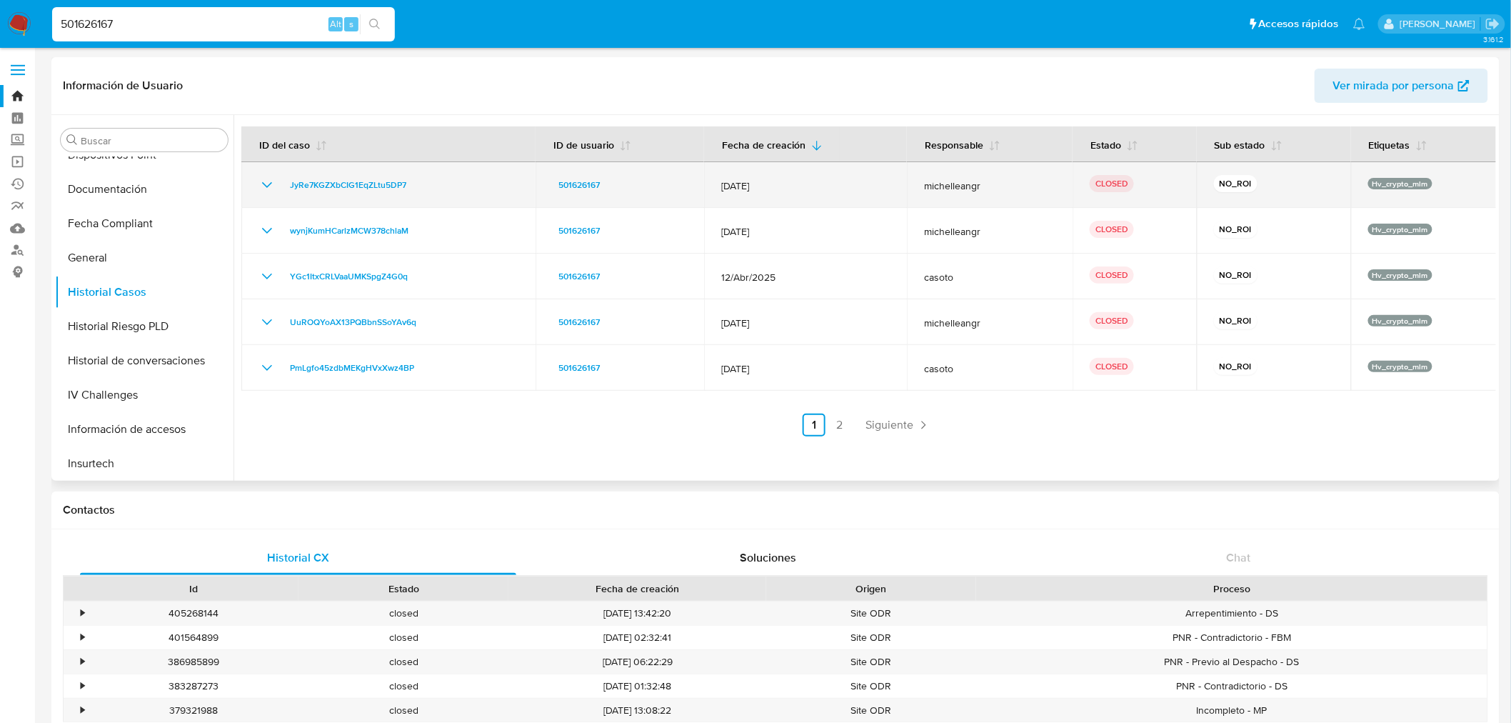
click at [261, 182] on icon "Mostrar/Ocultar" at bounding box center [266, 184] width 17 height 17
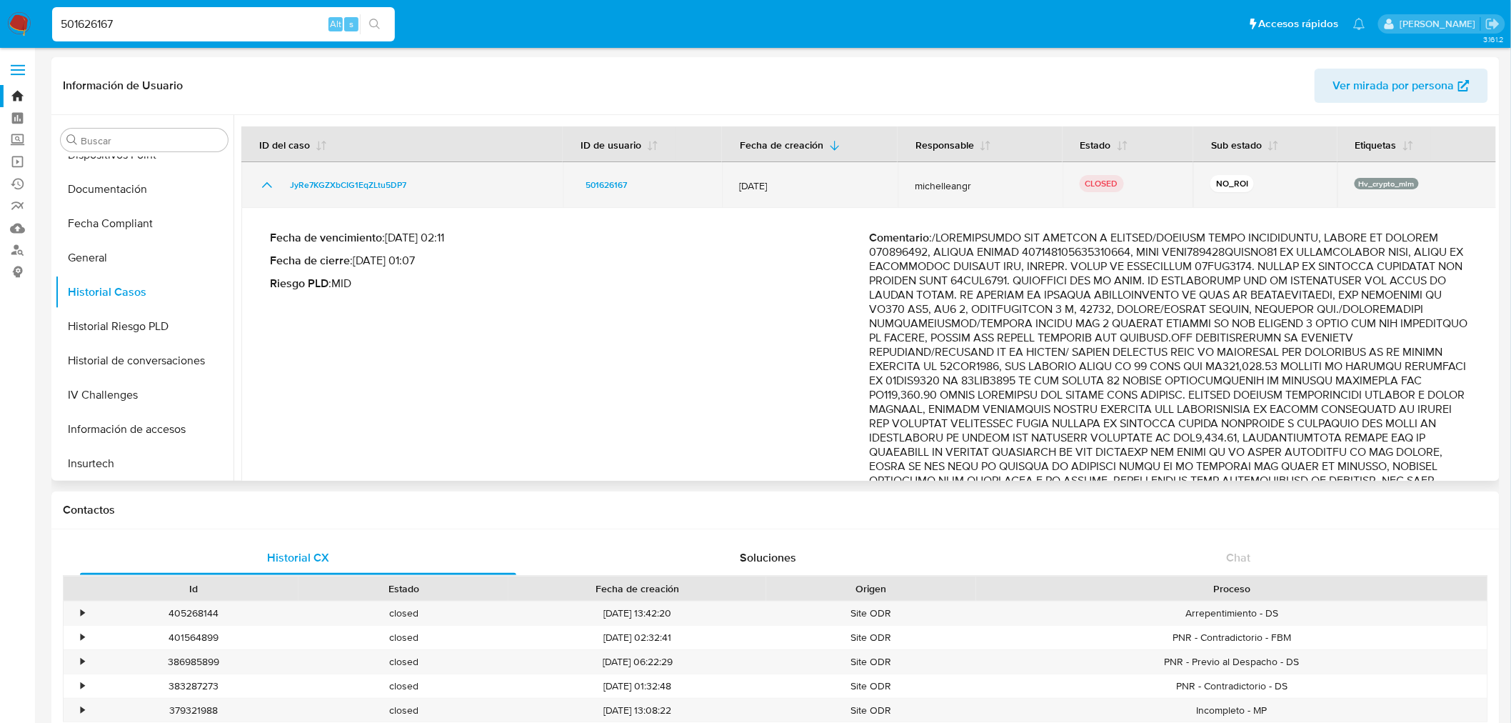
click at [261, 182] on icon "Mostrar/Ocultar" at bounding box center [266, 184] width 17 height 17
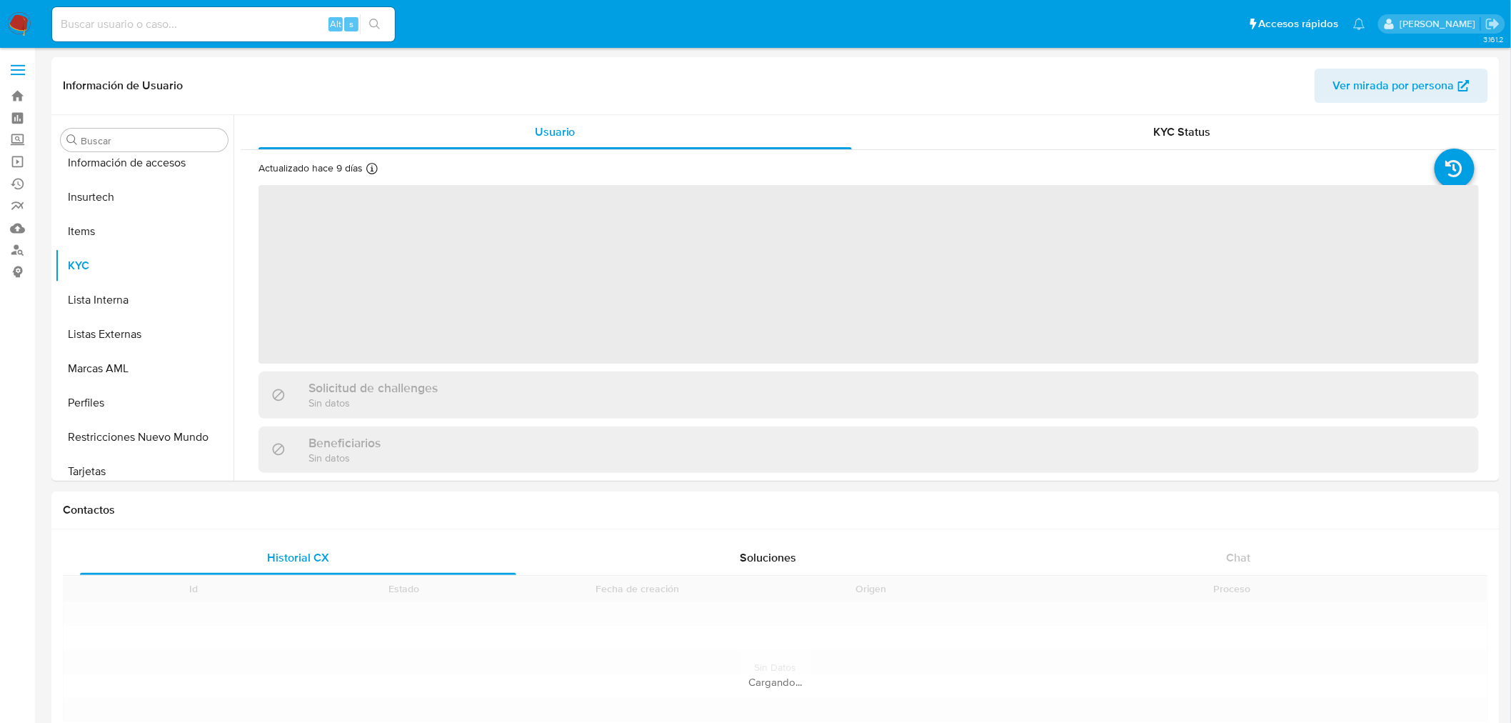
scroll to position [671, 0]
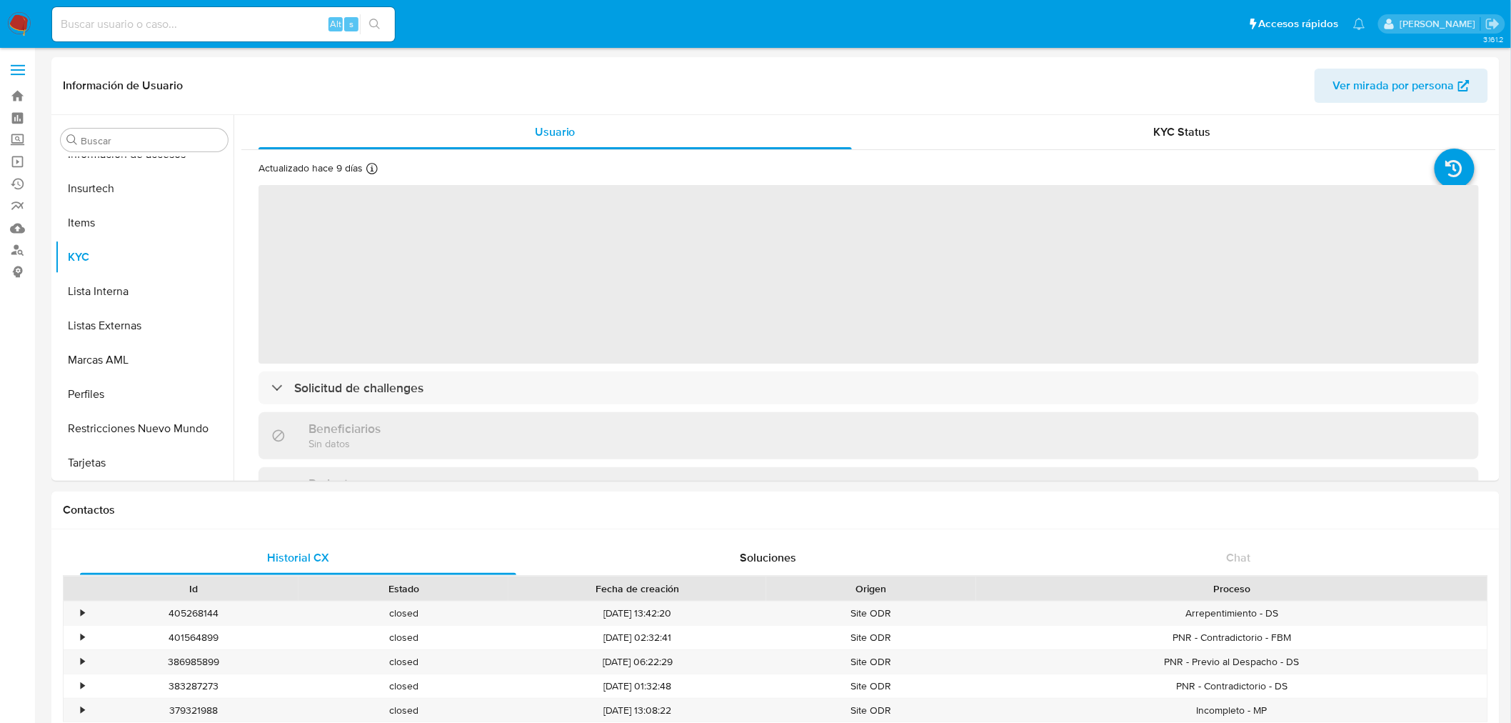
select select "10"
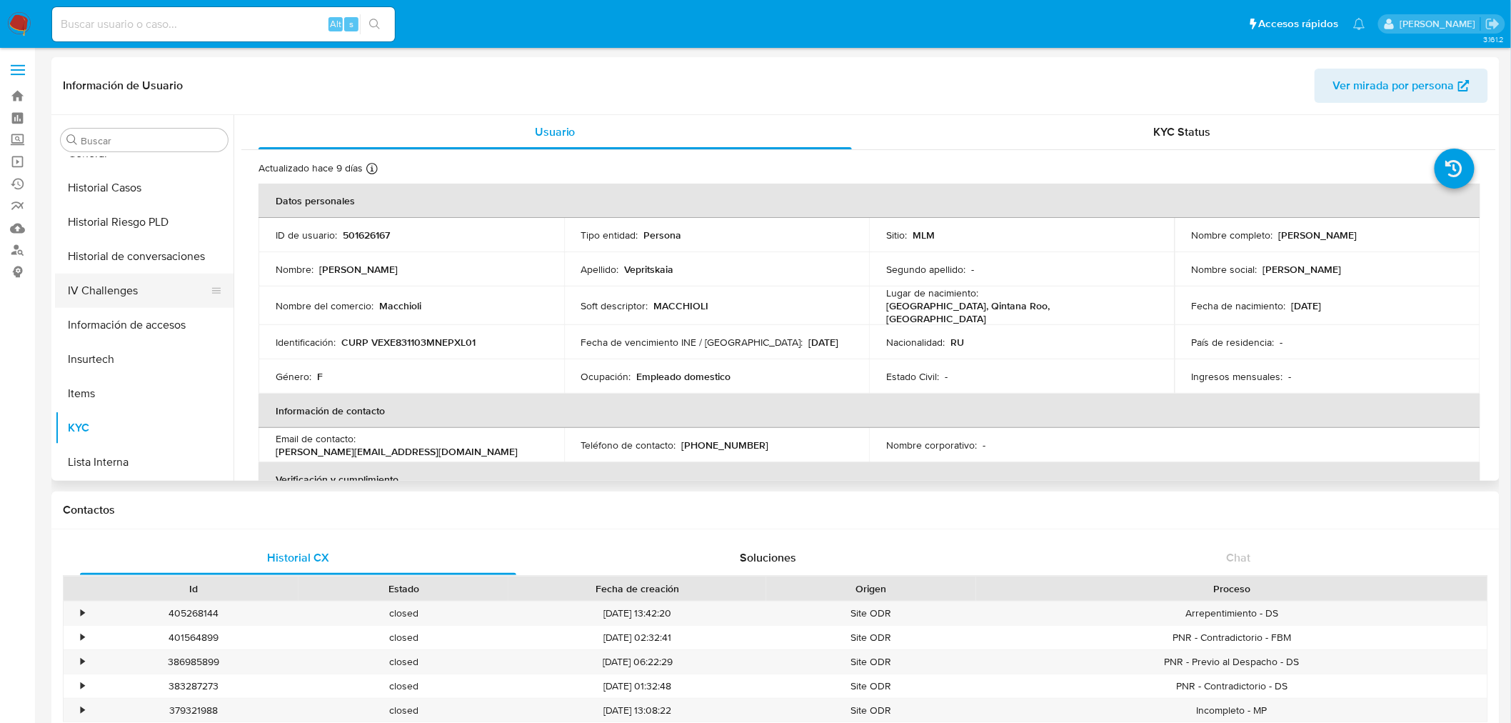
scroll to position [475, 0]
click at [154, 218] on button "Historial Casos" at bounding box center [138, 213] width 167 height 34
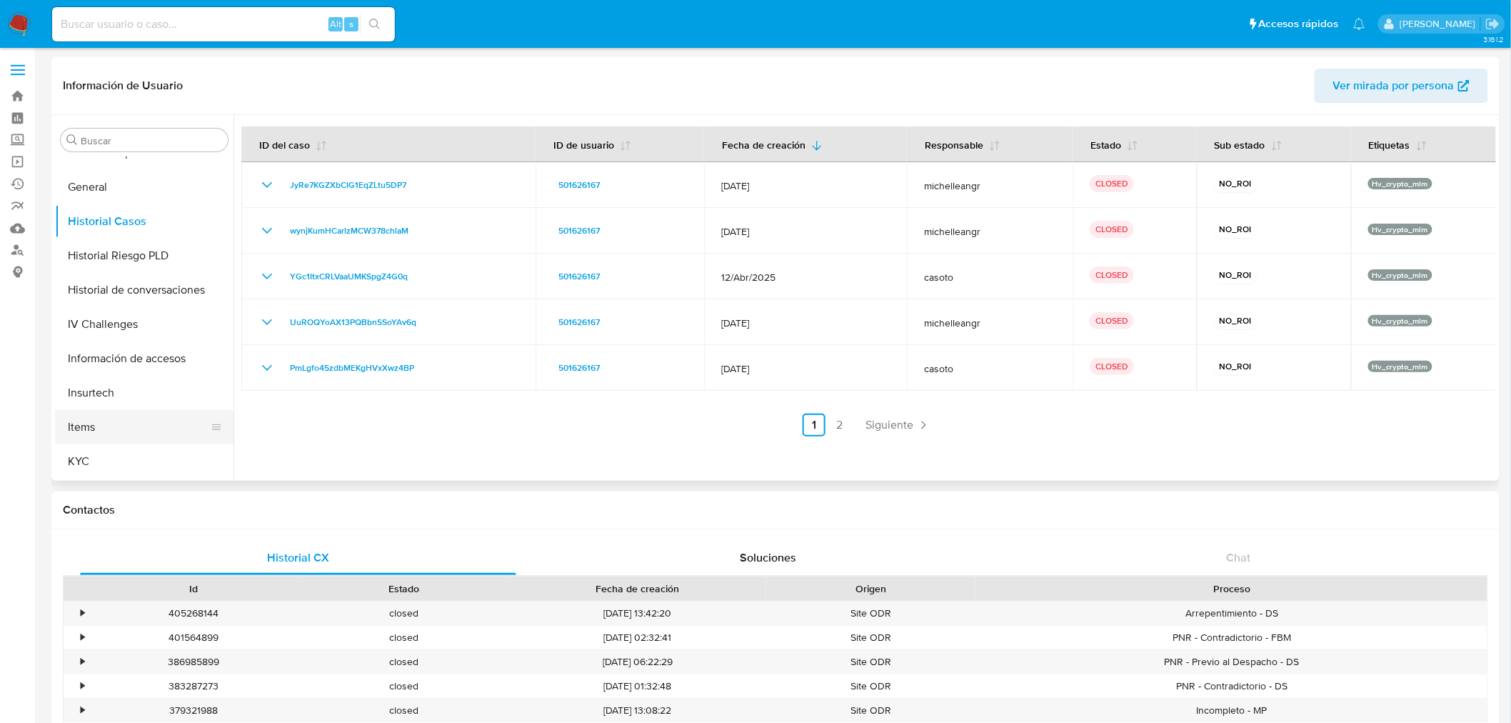
scroll to position [476, 0]
click at [114, 452] on button "KYC" at bounding box center [138, 453] width 167 height 34
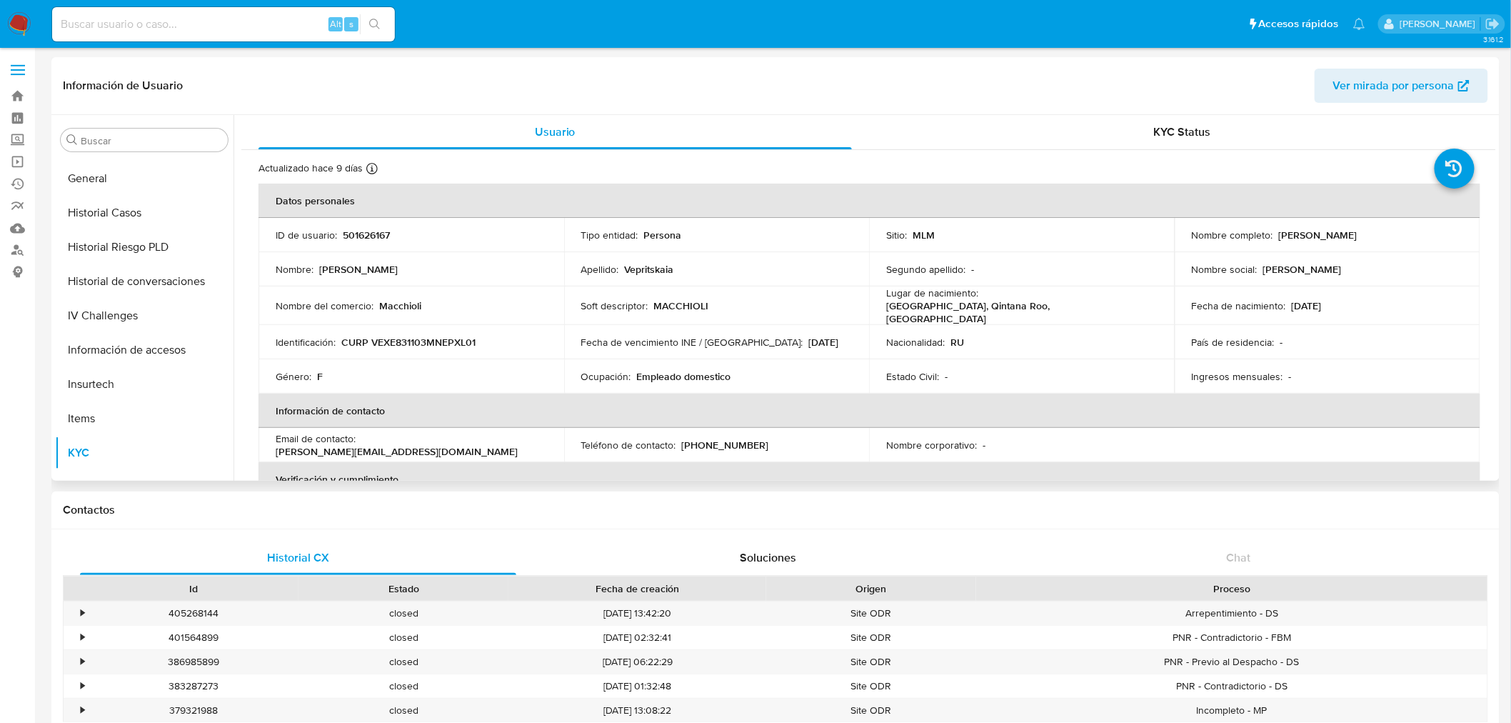
click at [355, 234] on p "501626167" at bounding box center [366, 234] width 47 height 13
click at [1392, 75] on span "Ver mirada por persona" at bounding box center [1393, 86] width 121 height 34
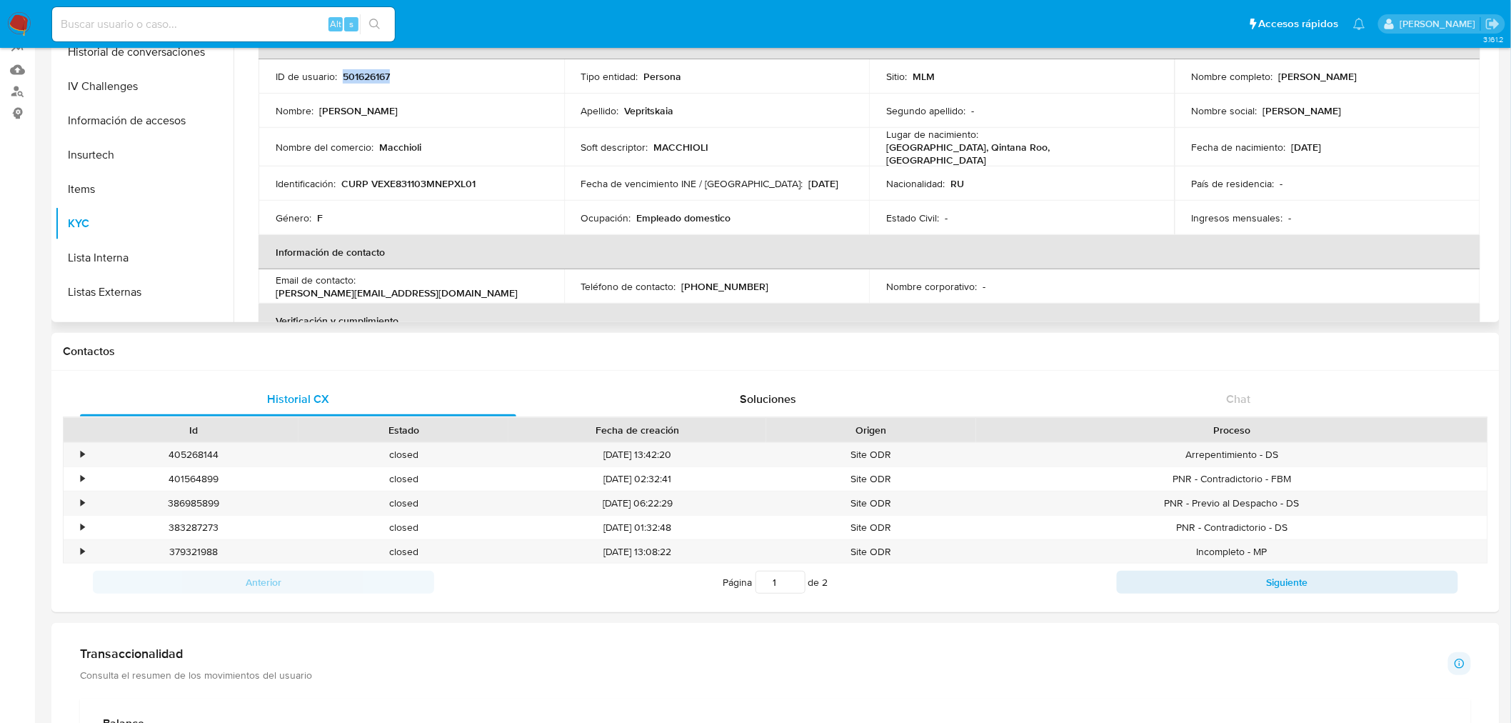
scroll to position [433, 0]
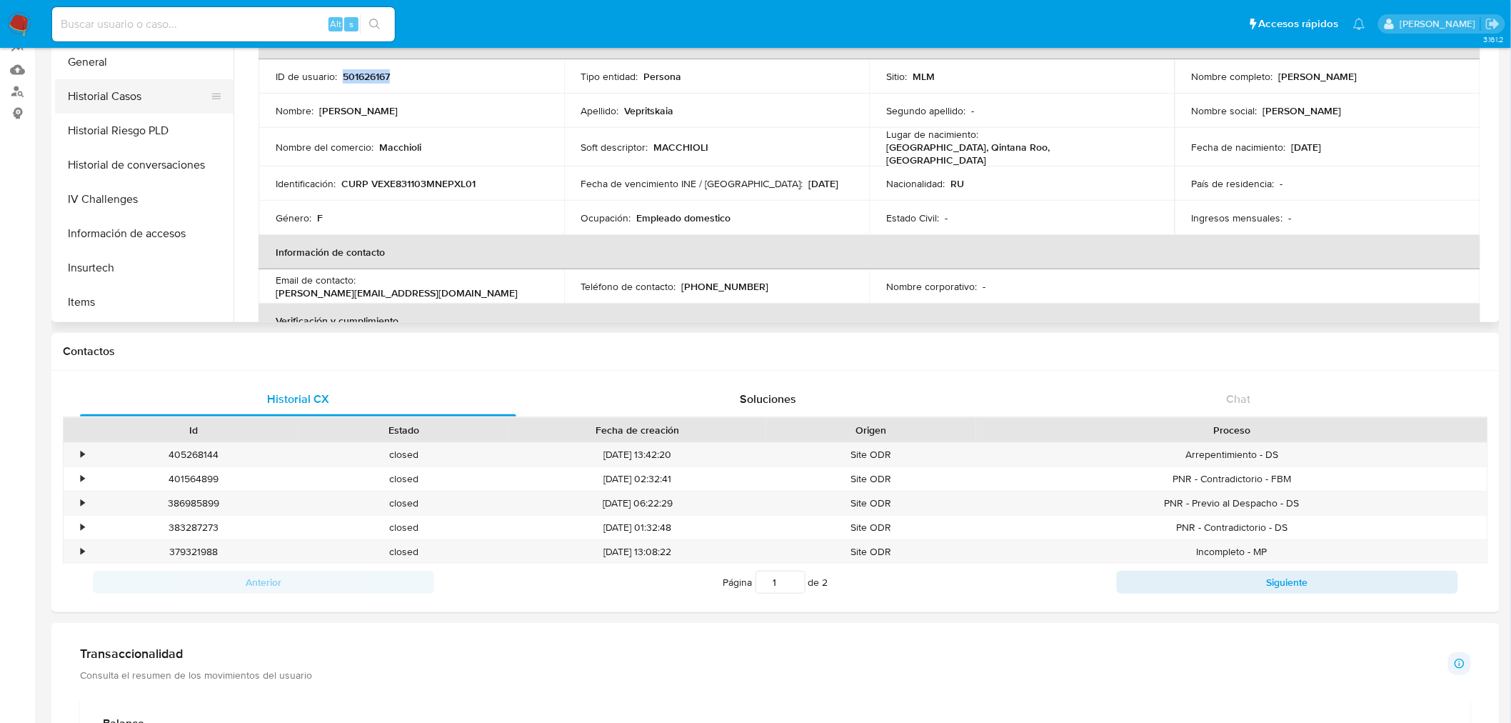
click at [149, 104] on button "Historial Casos" at bounding box center [138, 96] width 167 height 34
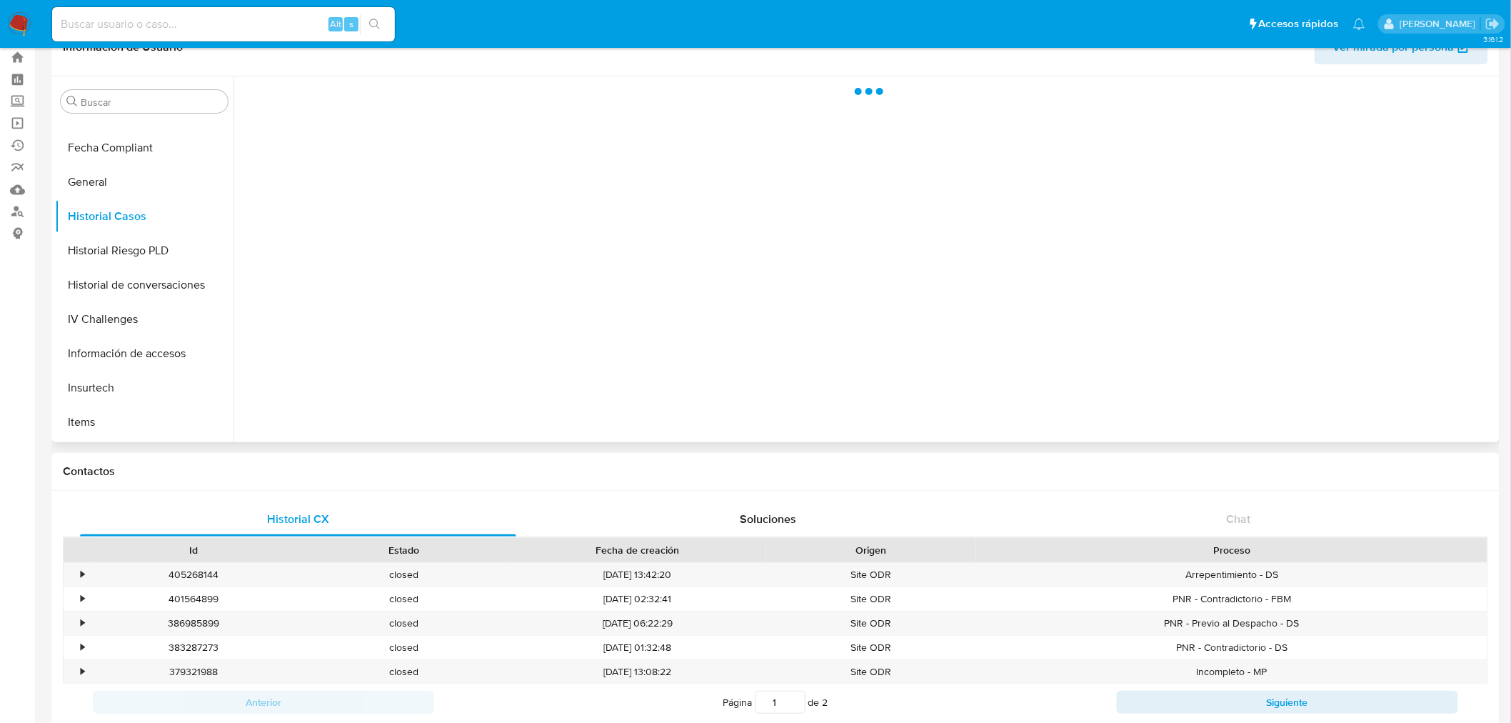
scroll to position [0, 0]
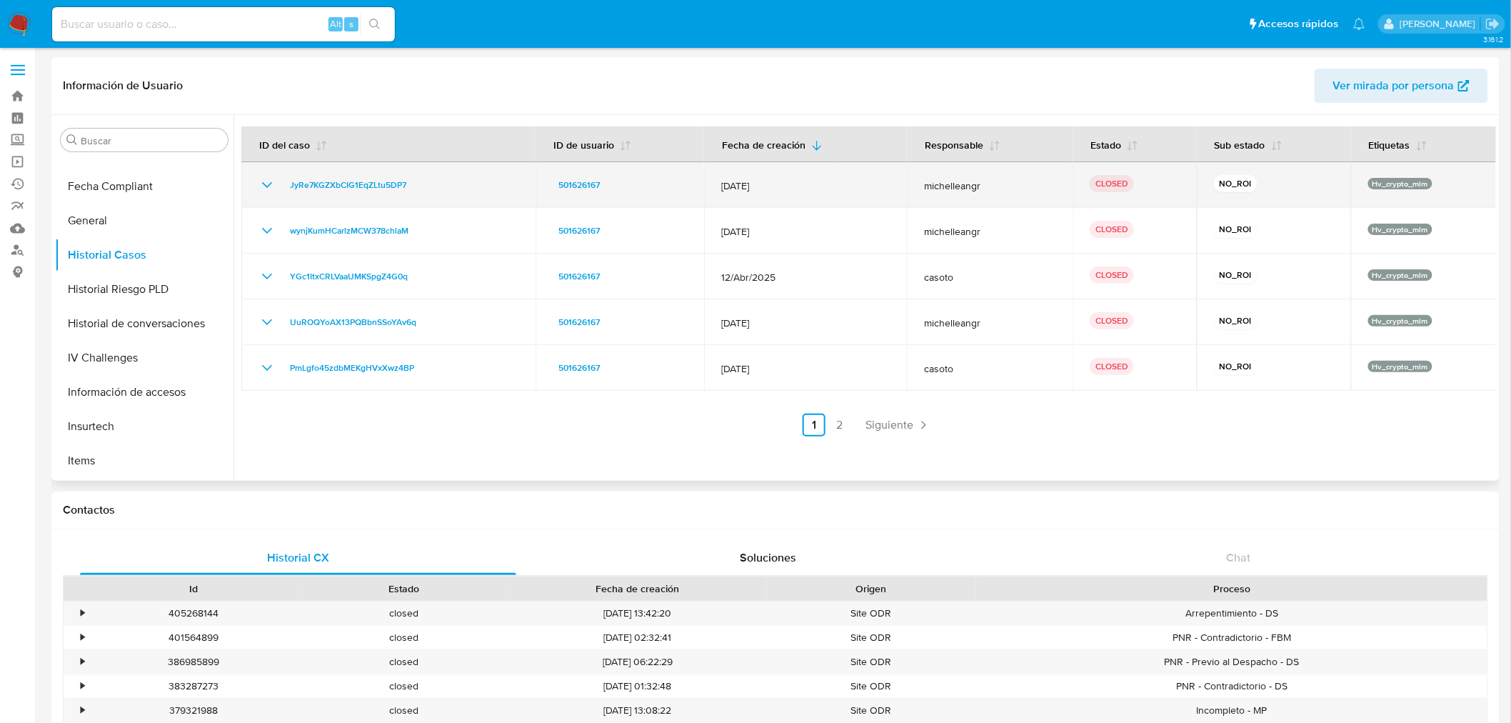
click at [264, 184] on icon "Mostrar/Ocultar" at bounding box center [267, 185] width 10 height 6
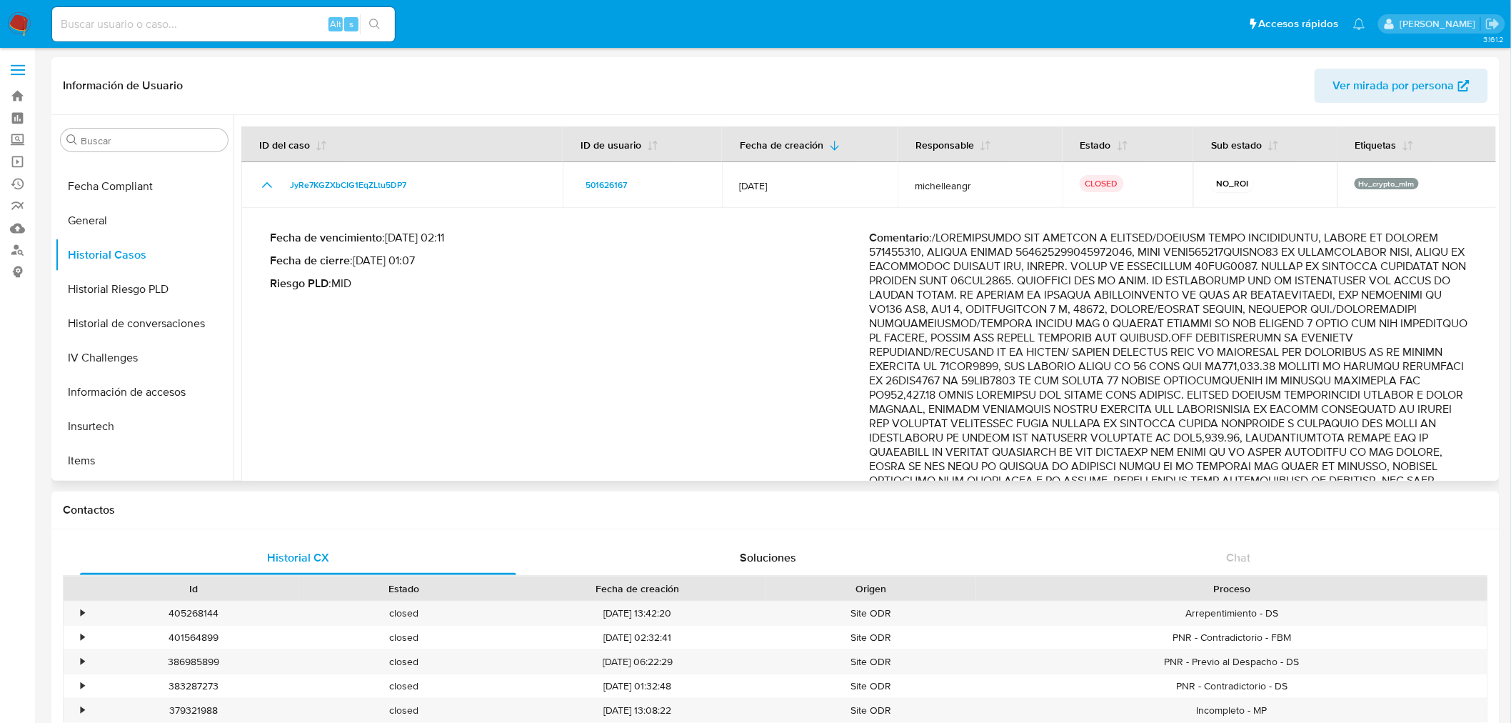
scroll to position [79, 0]
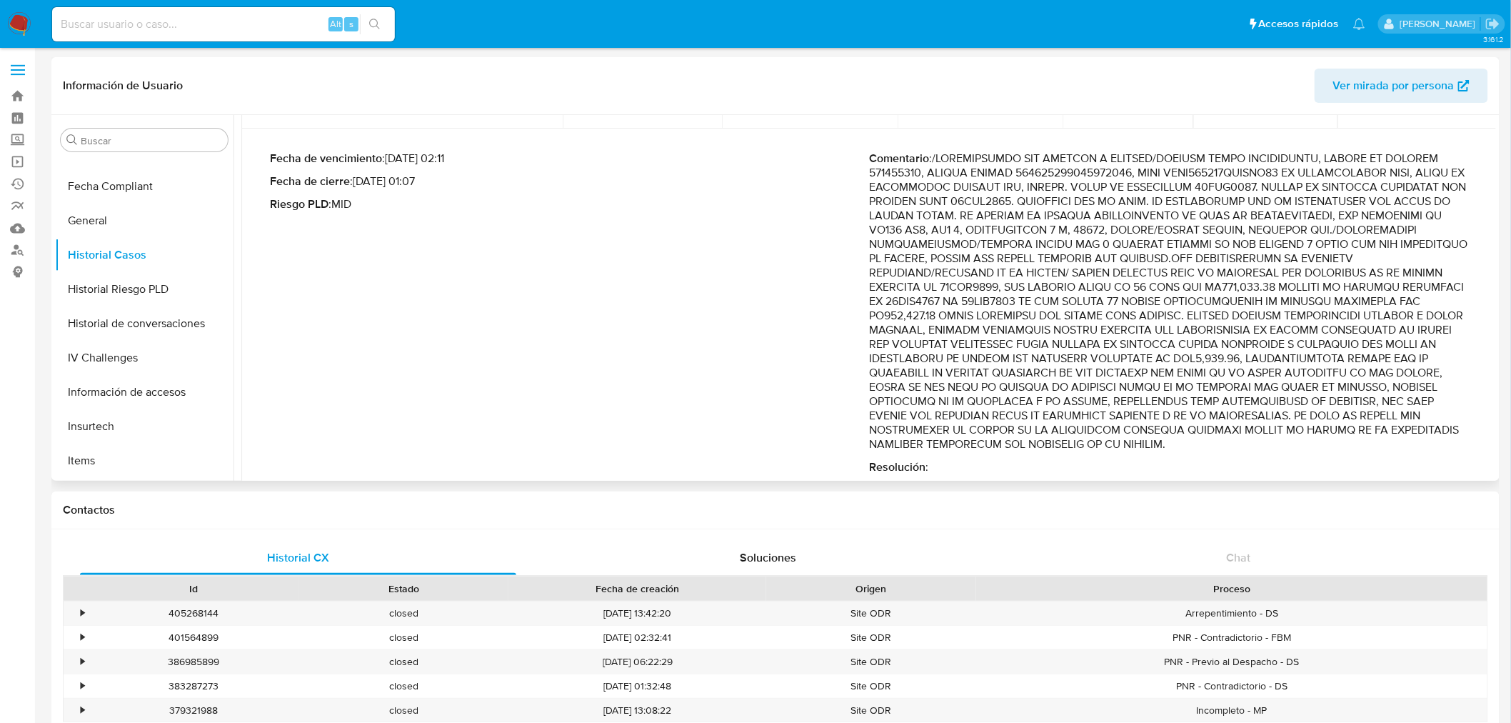
drag, startPoint x: 1291, startPoint y: 319, endPoint x: 1294, endPoint y: 346, distance: 26.7
click at [1294, 346] on p "Comentario :" at bounding box center [1168, 301] width 599 height 300
drag, startPoint x: 972, startPoint y: 374, endPoint x: 1417, endPoint y: 433, distance: 448.6
click at [1417, 433] on p "Comentario :" at bounding box center [1168, 301] width 599 height 300
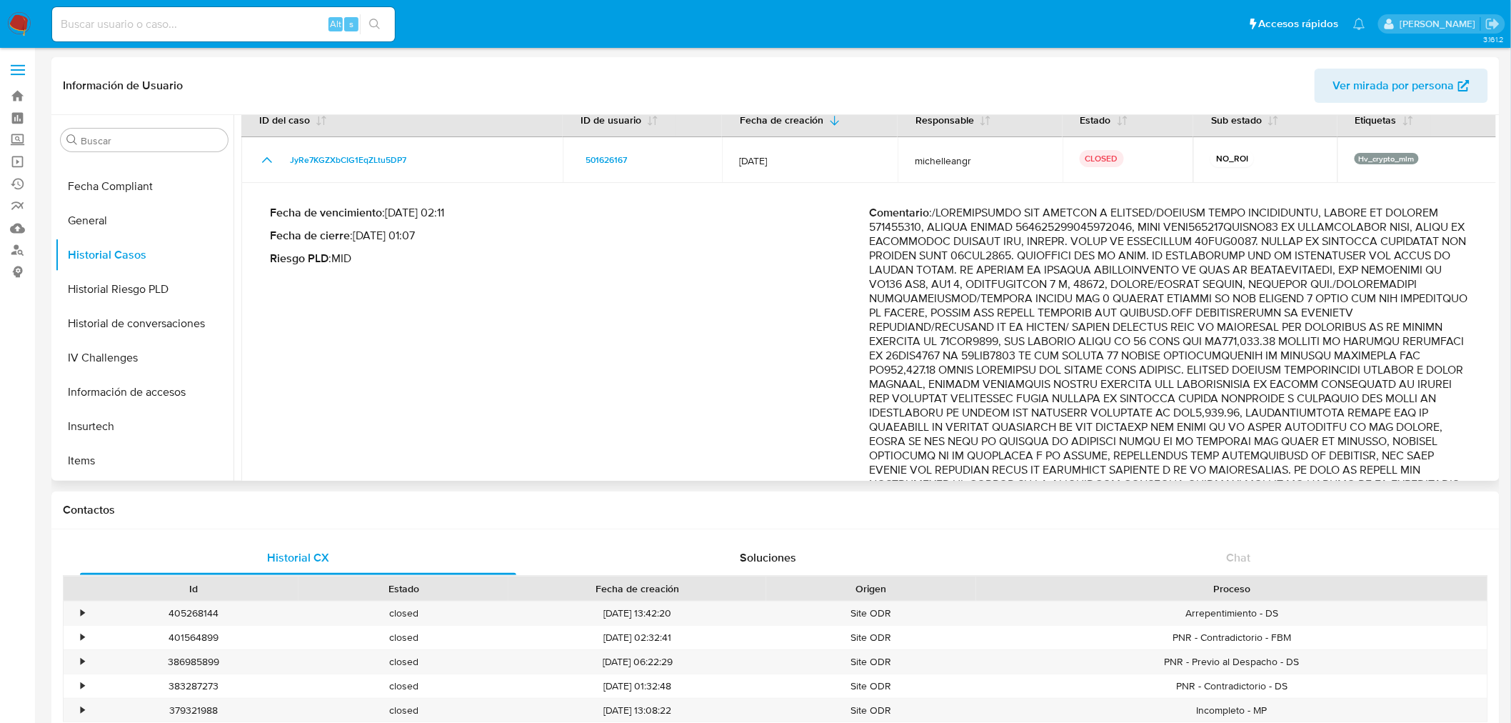
scroll to position [0, 0]
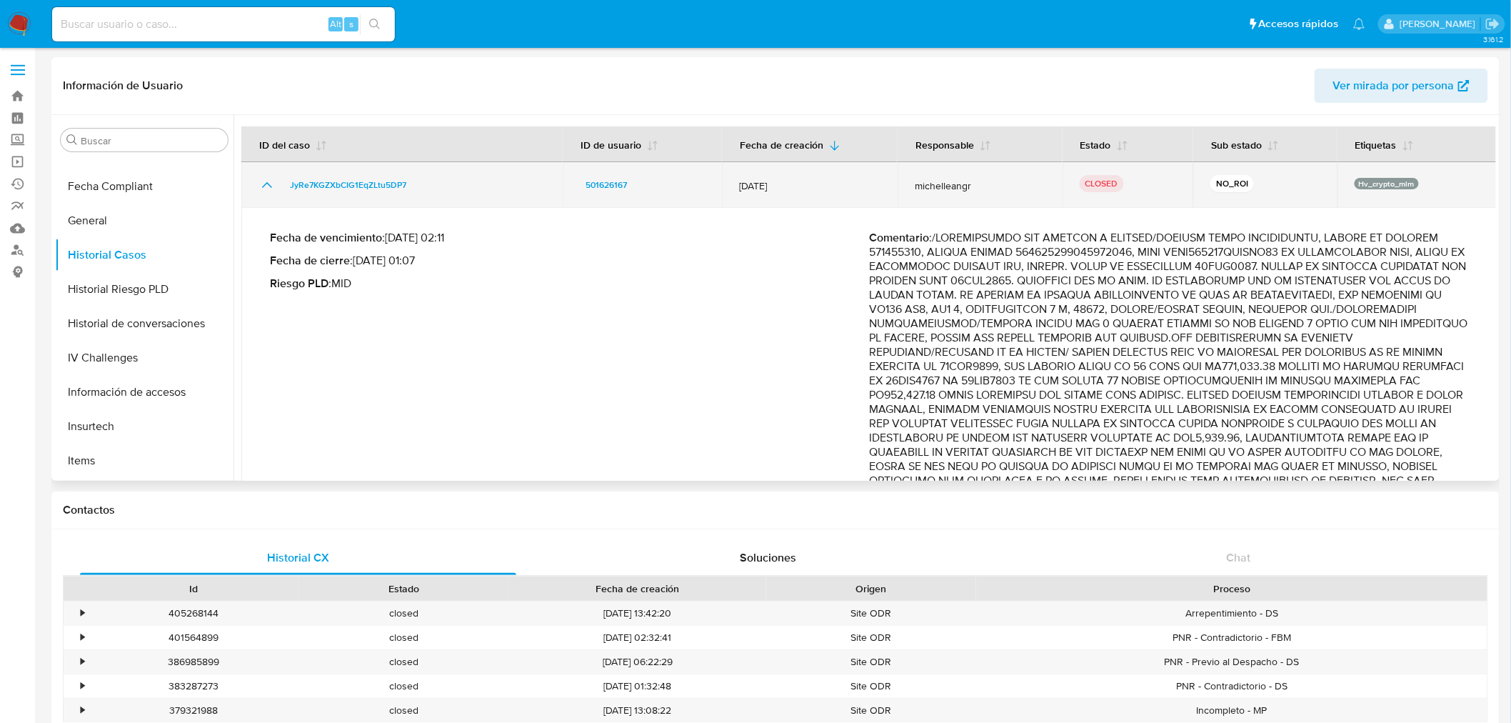
click at [266, 188] on icon "Mostrar/Ocultar" at bounding box center [266, 184] width 17 height 17
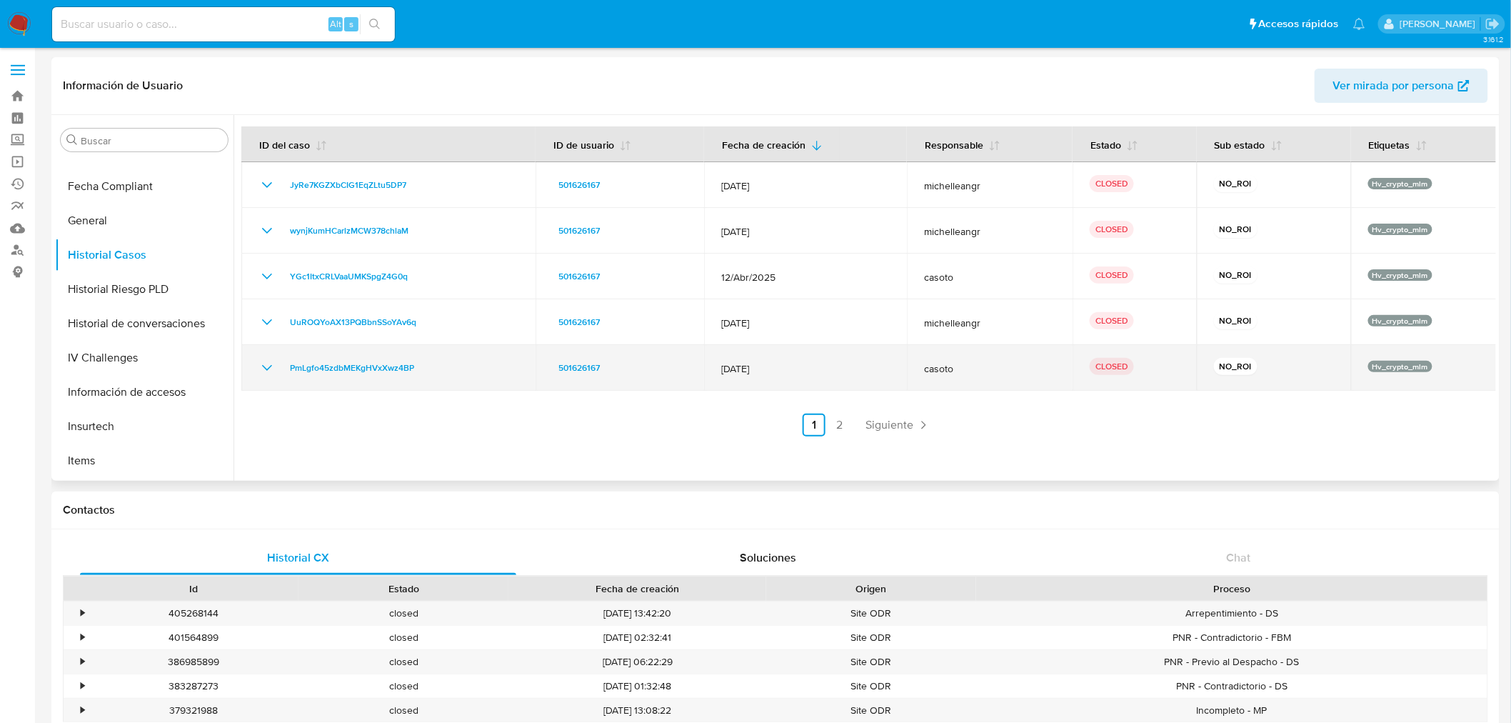
click at [275, 376] on icon "Mostrar/Ocultar" at bounding box center [266, 367] width 17 height 17
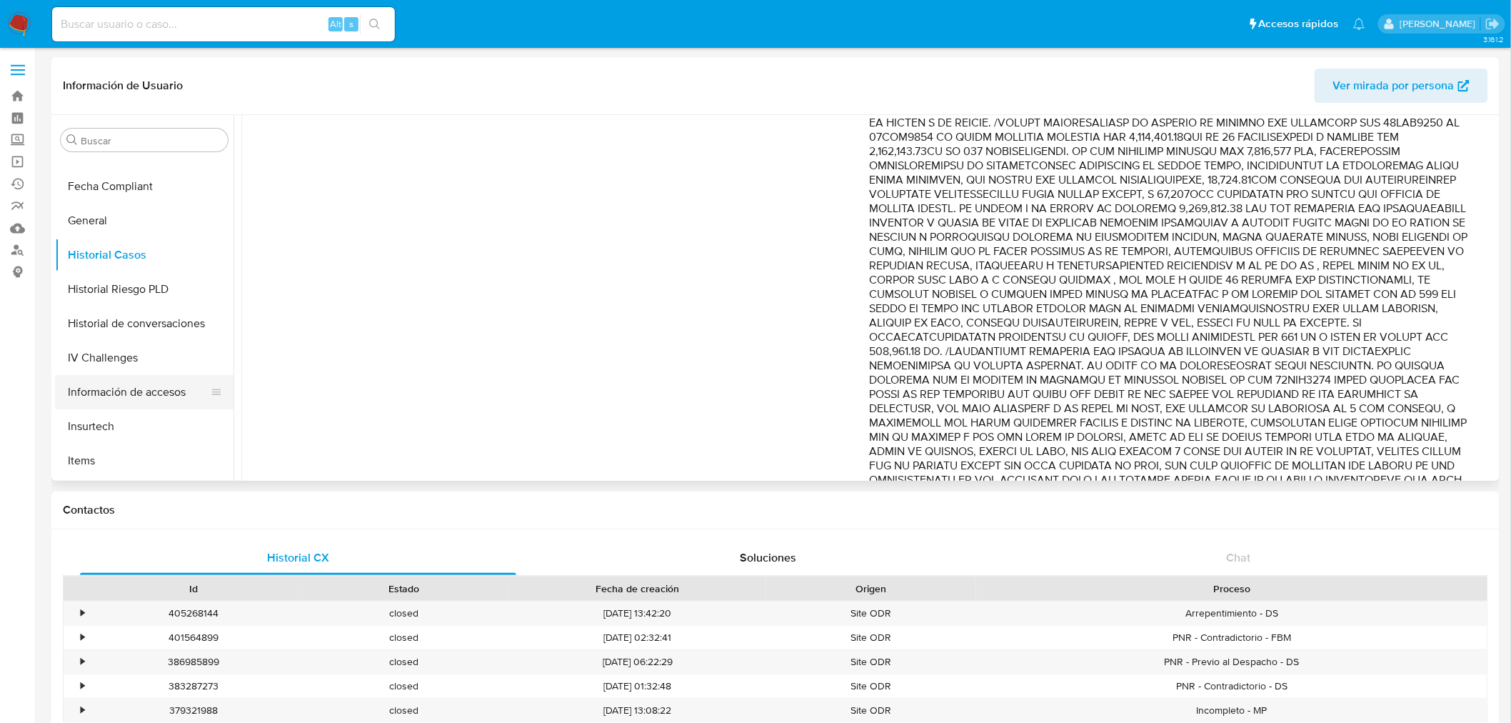
scroll to position [354, 0]
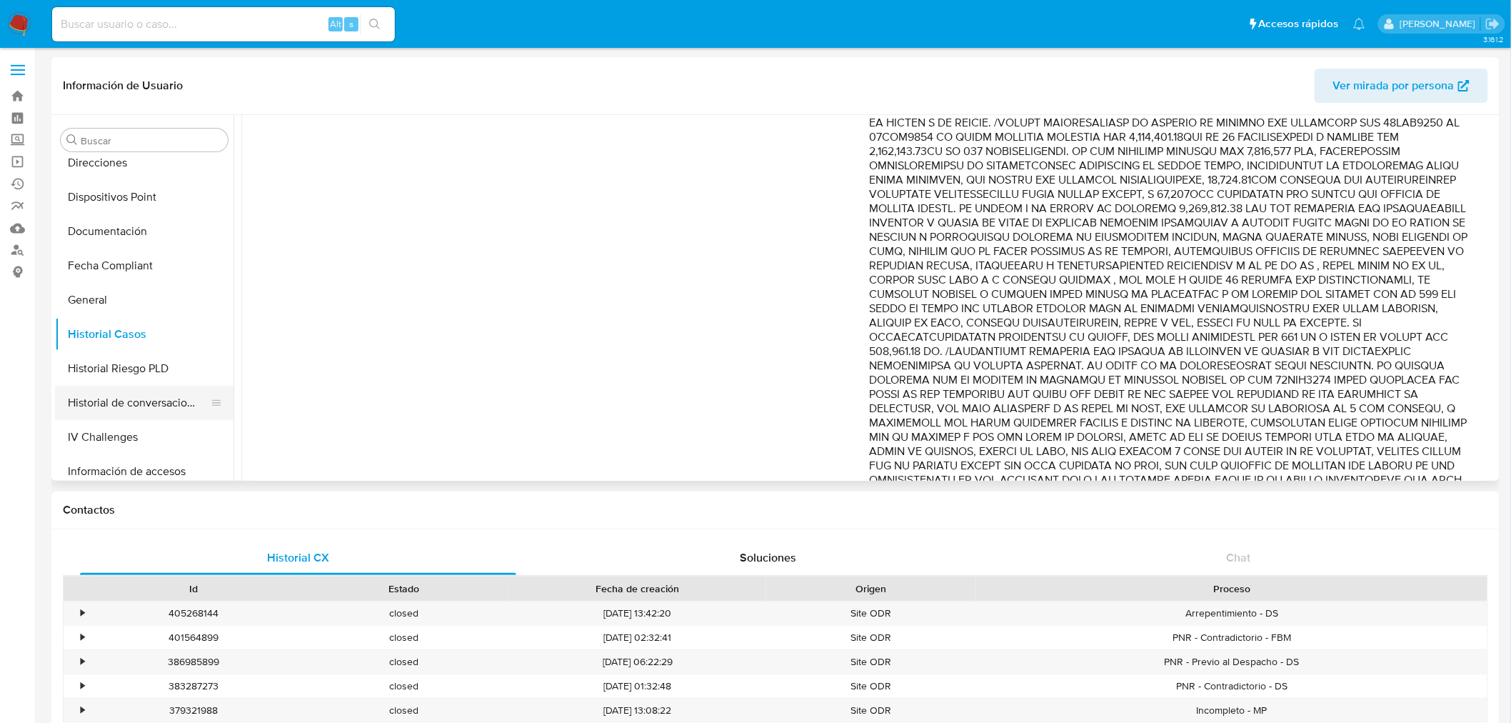
click at [175, 403] on button "Historial de conversaciones" at bounding box center [138, 403] width 167 height 34
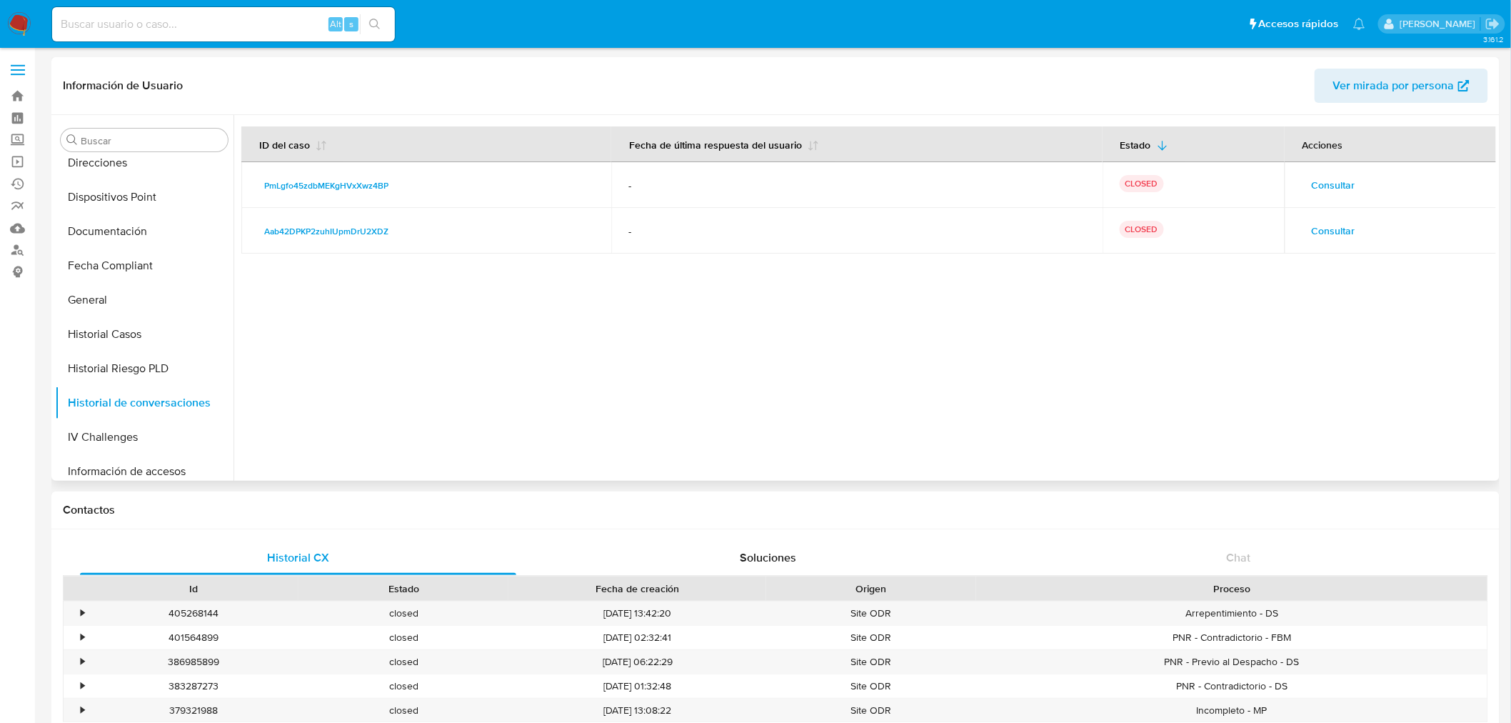
click at [1332, 186] on span "Consultar" at bounding box center [1334, 185] width 44 height 20
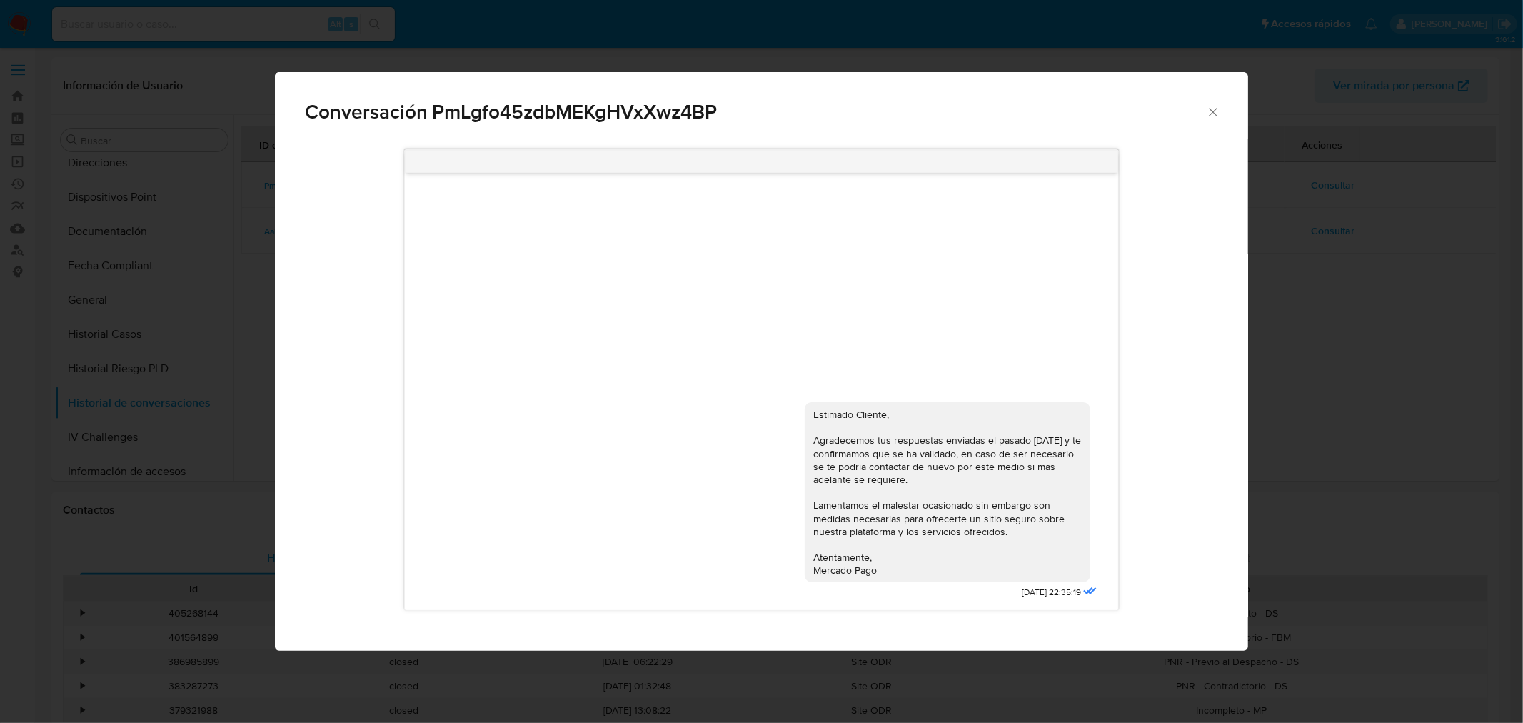
click at [1207, 111] on icon "Cerrar" at bounding box center [1213, 112] width 14 height 14
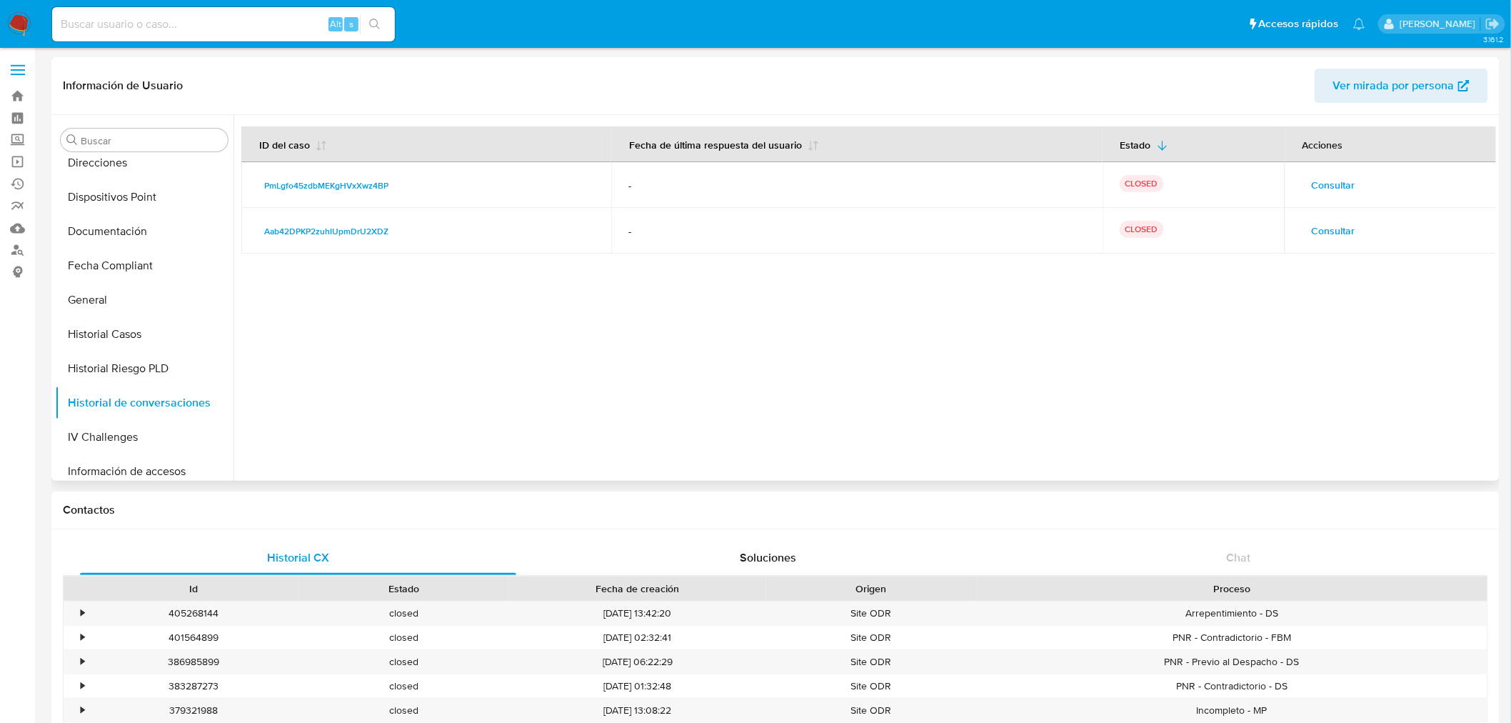
click at [1328, 231] on span "Consultar" at bounding box center [1334, 231] width 44 height 20
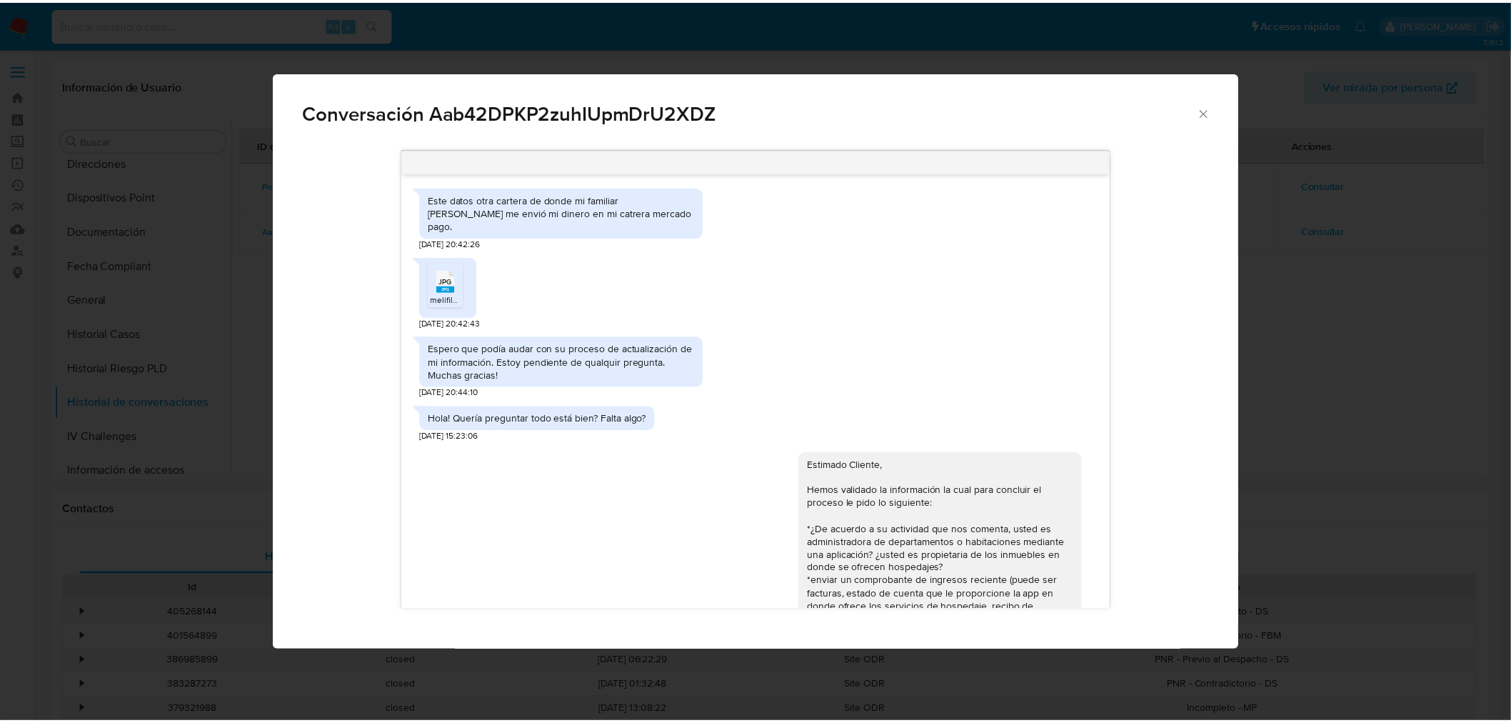
scroll to position [505, 0]
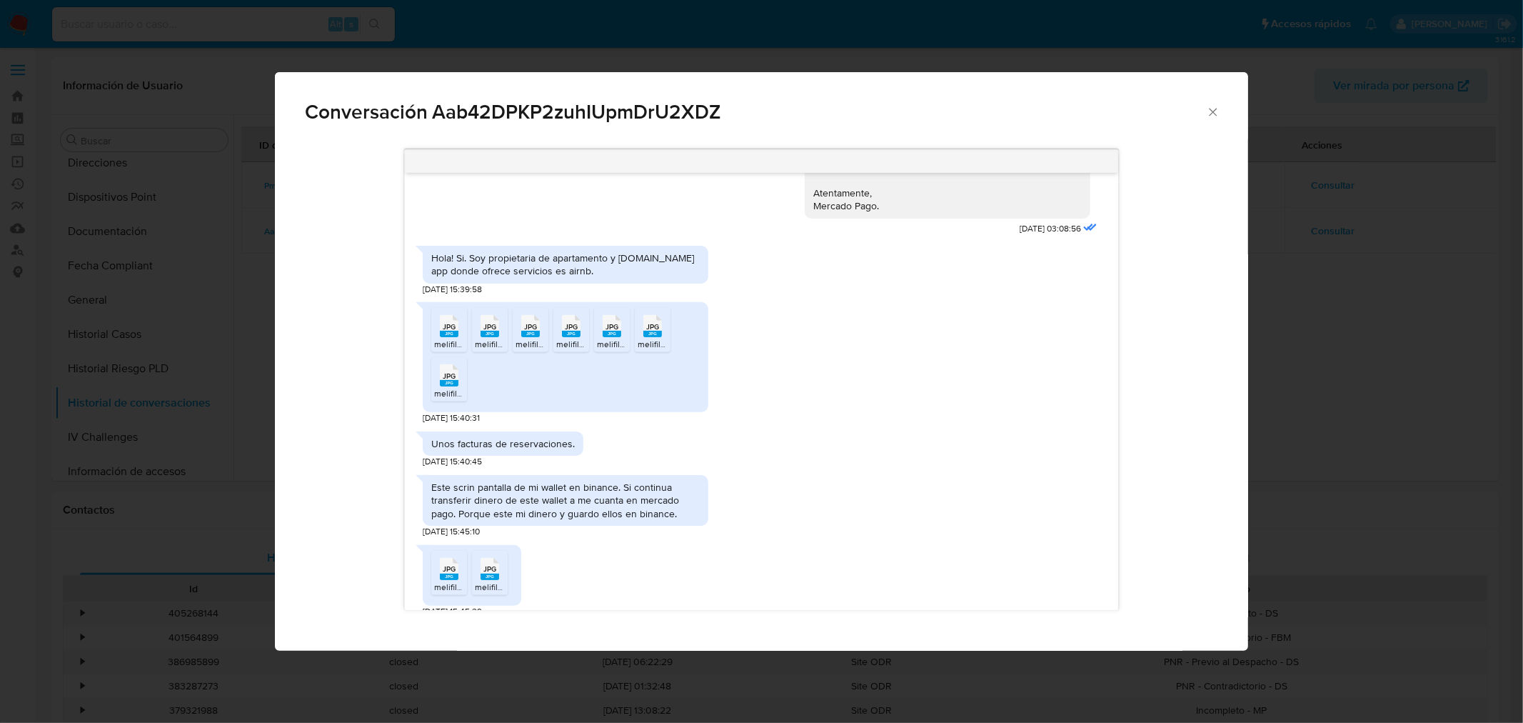
click at [458, 318] on div "JPG JPG" at bounding box center [449, 325] width 30 height 28
click at [1210, 116] on icon "Cerrar" at bounding box center [1213, 112] width 14 height 14
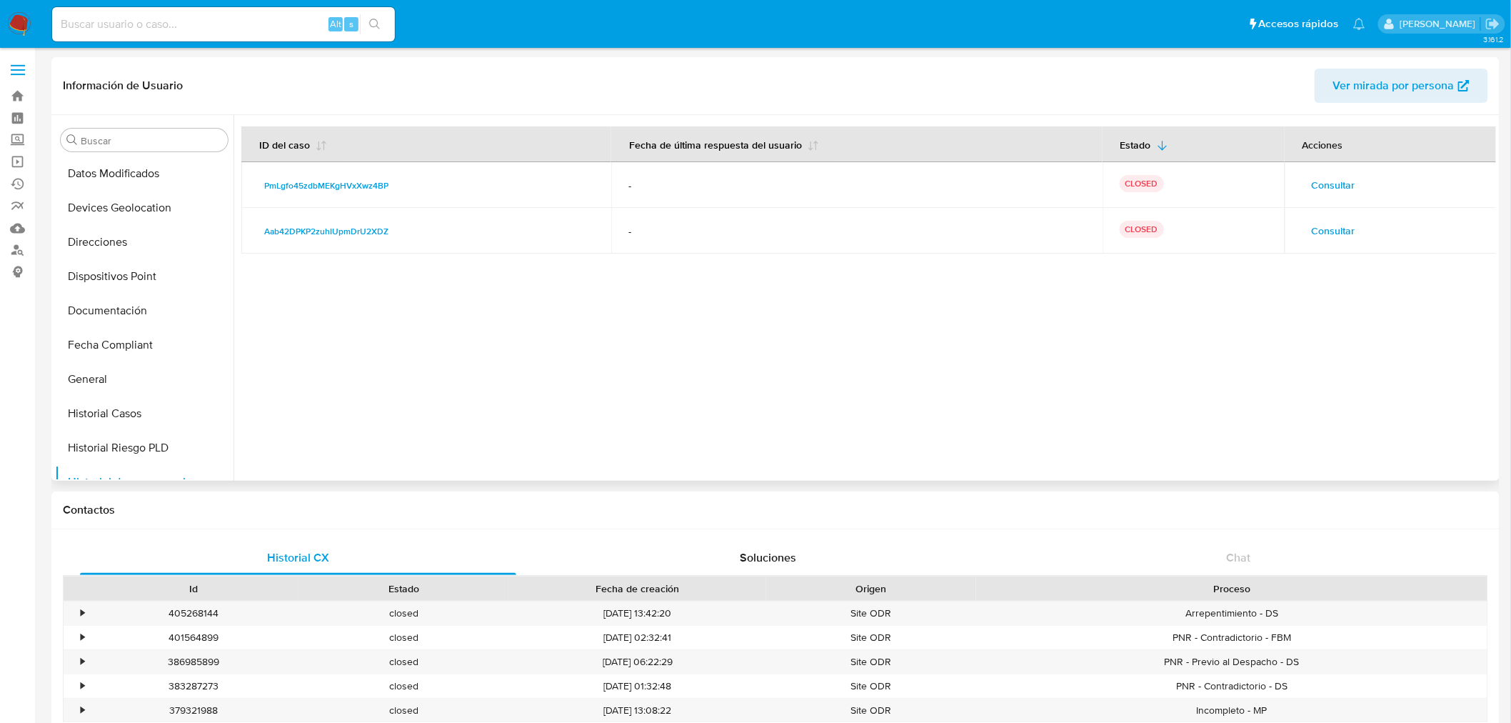
scroll to position [513, 0]
click at [129, 176] on button "Historial Casos" at bounding box center [138, 176] width 167 height 34
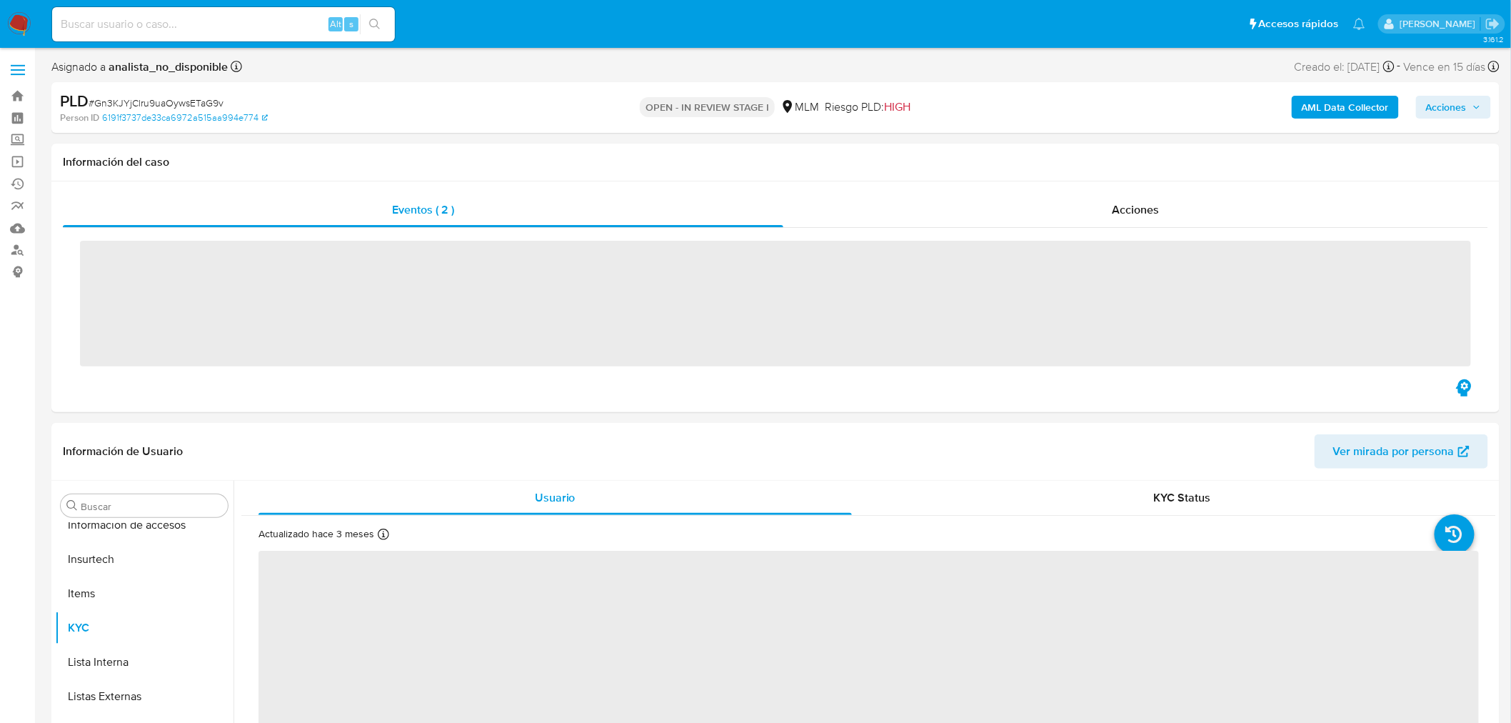
scroll to position [671, 0]
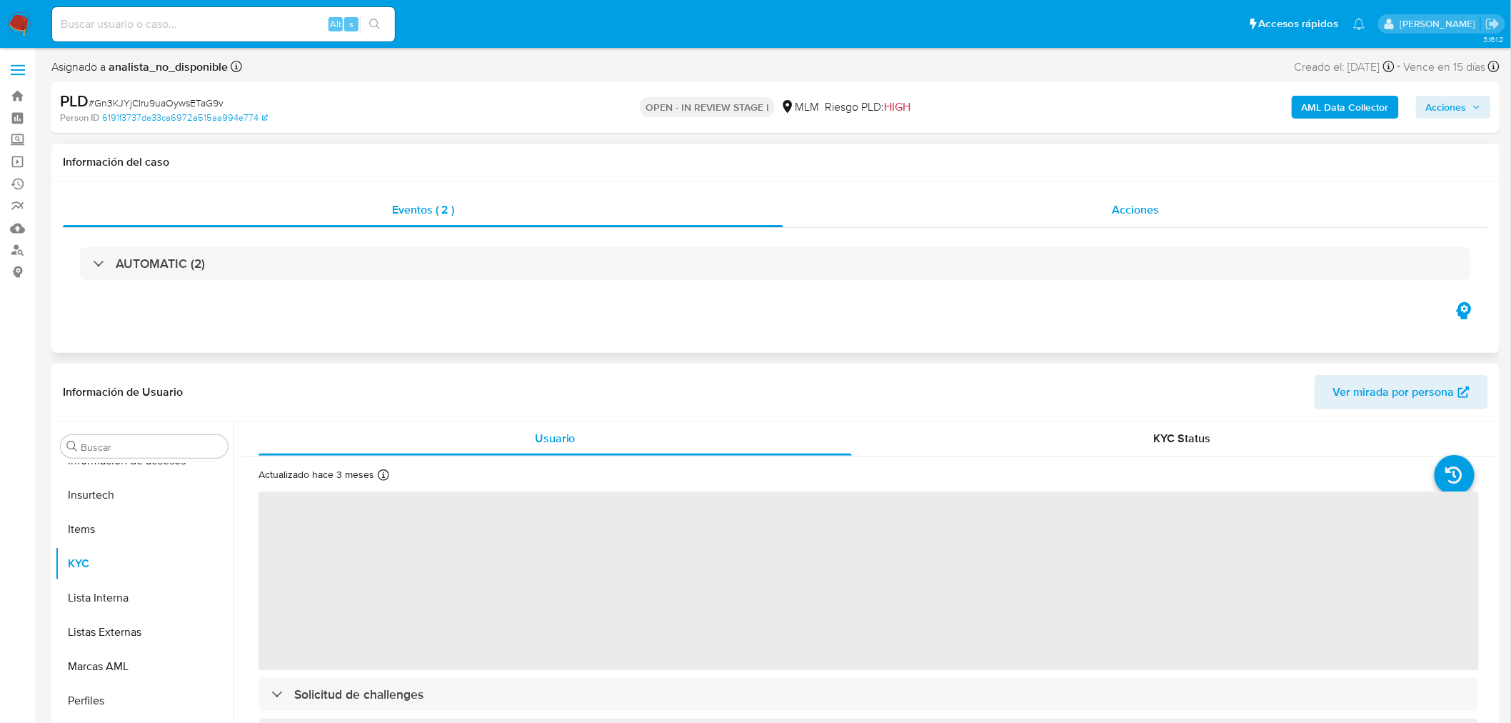
select select "10"
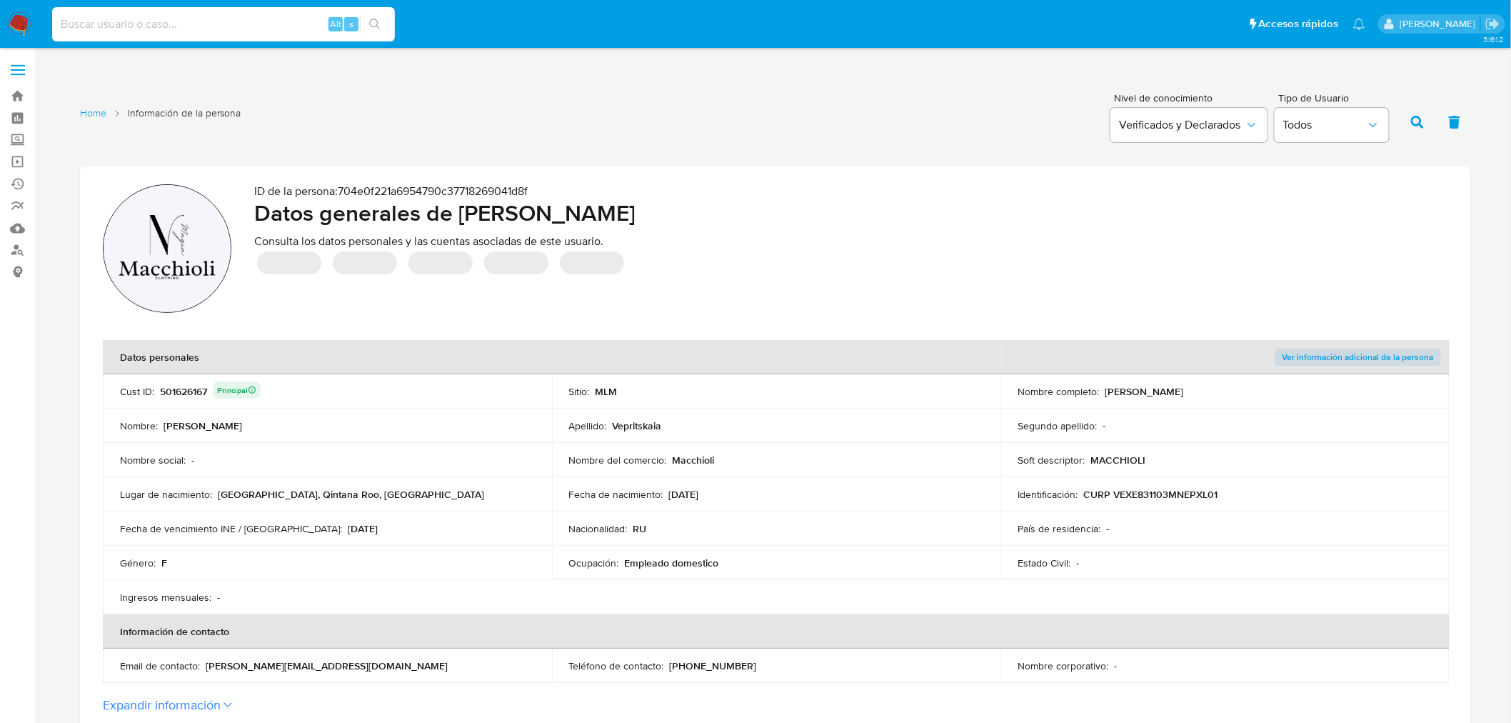
click at [203, 30] on input at bounding box center [223, 24] width 343 height 19
paste input "448731488"
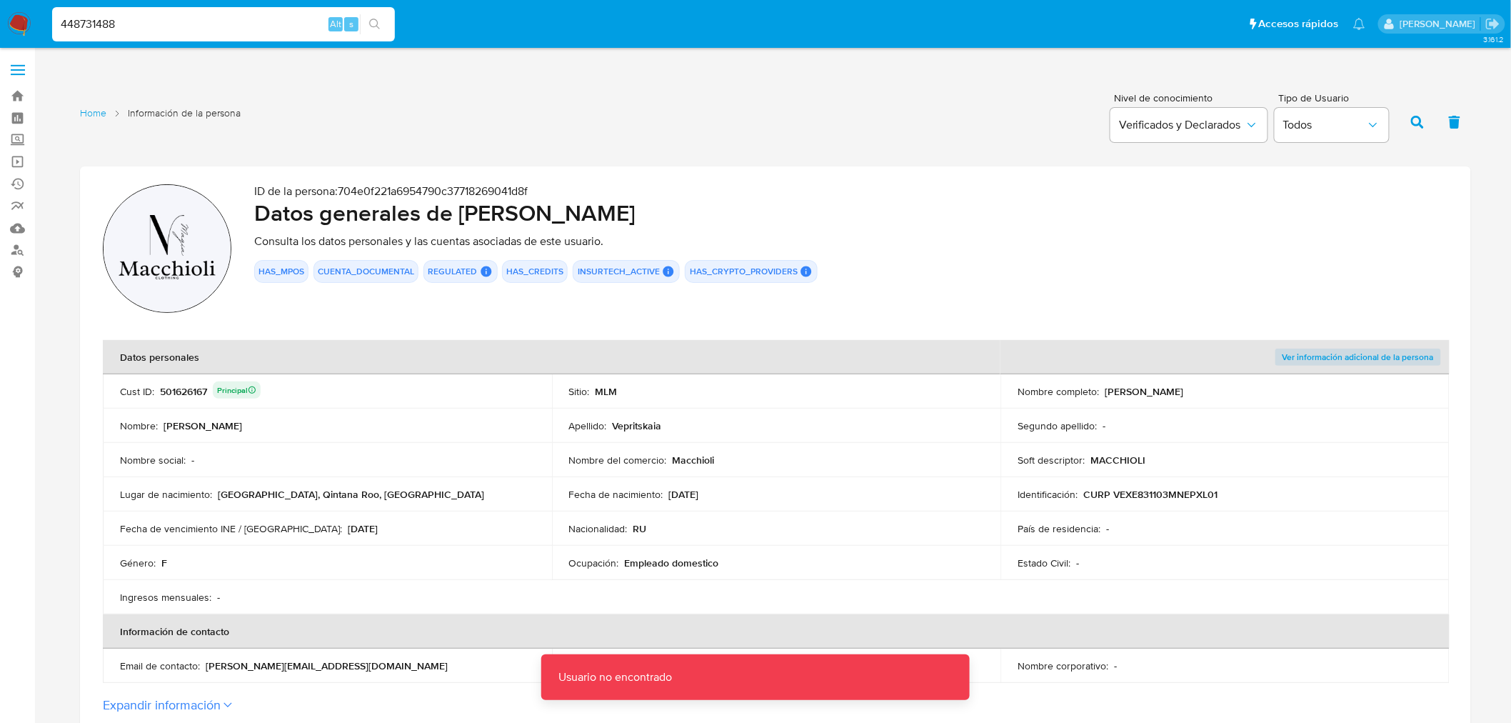
drag, startPoint x: 213, startPoint y: 19, endPoint x: 213, endPoint y: 27, distance: 7.9
click at [213, 24] on input "448731488" at bounding box center [223, 24] width 343 height 19
type input "448731488"
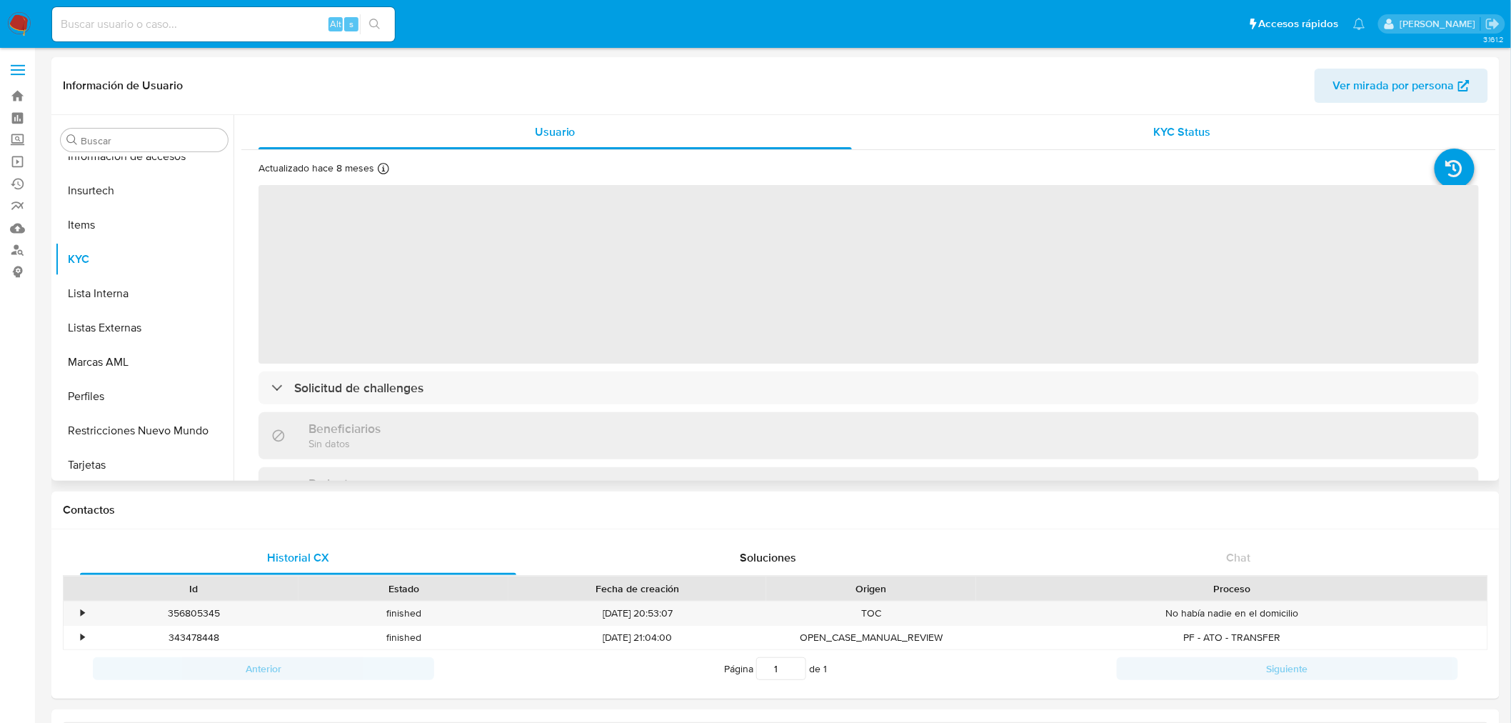
scroll to position [671, 0]
select select "10"
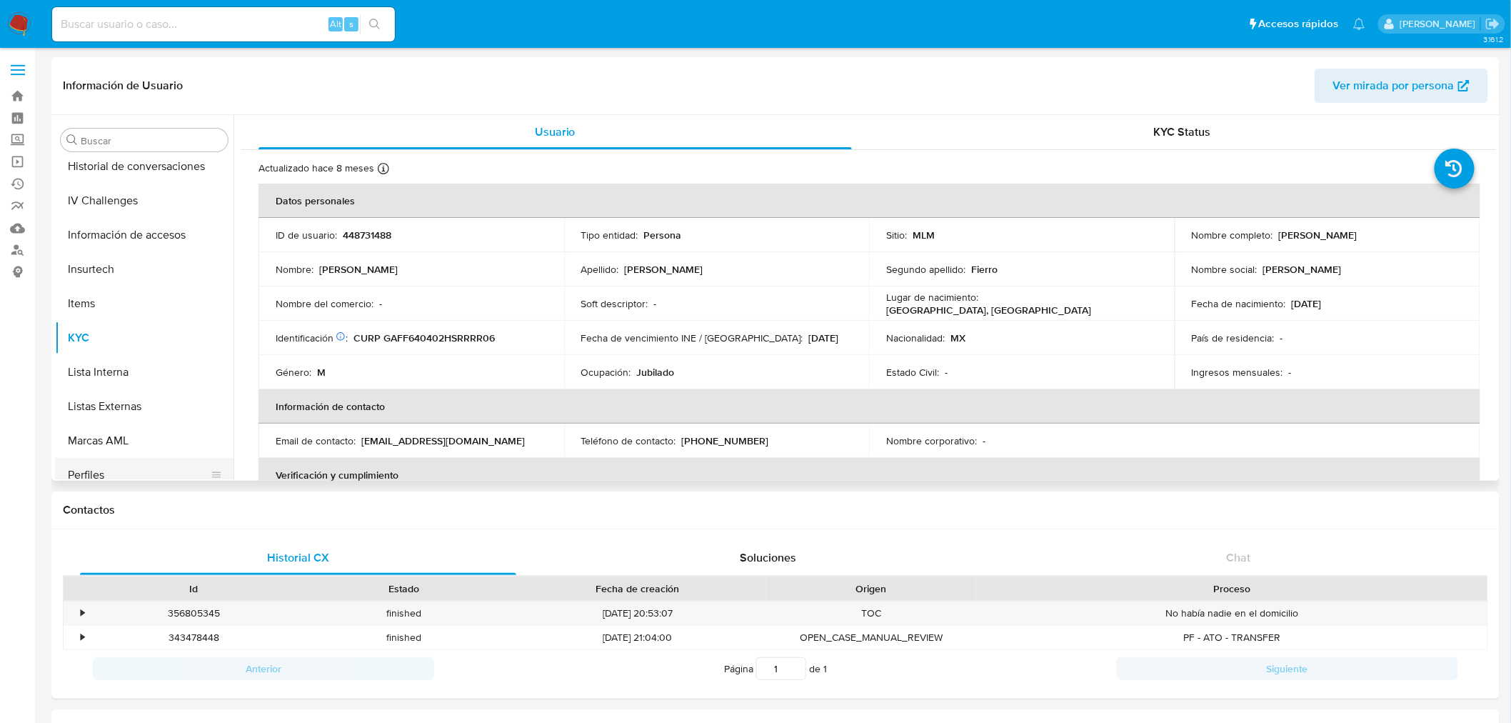
scroll to position [433, 0]
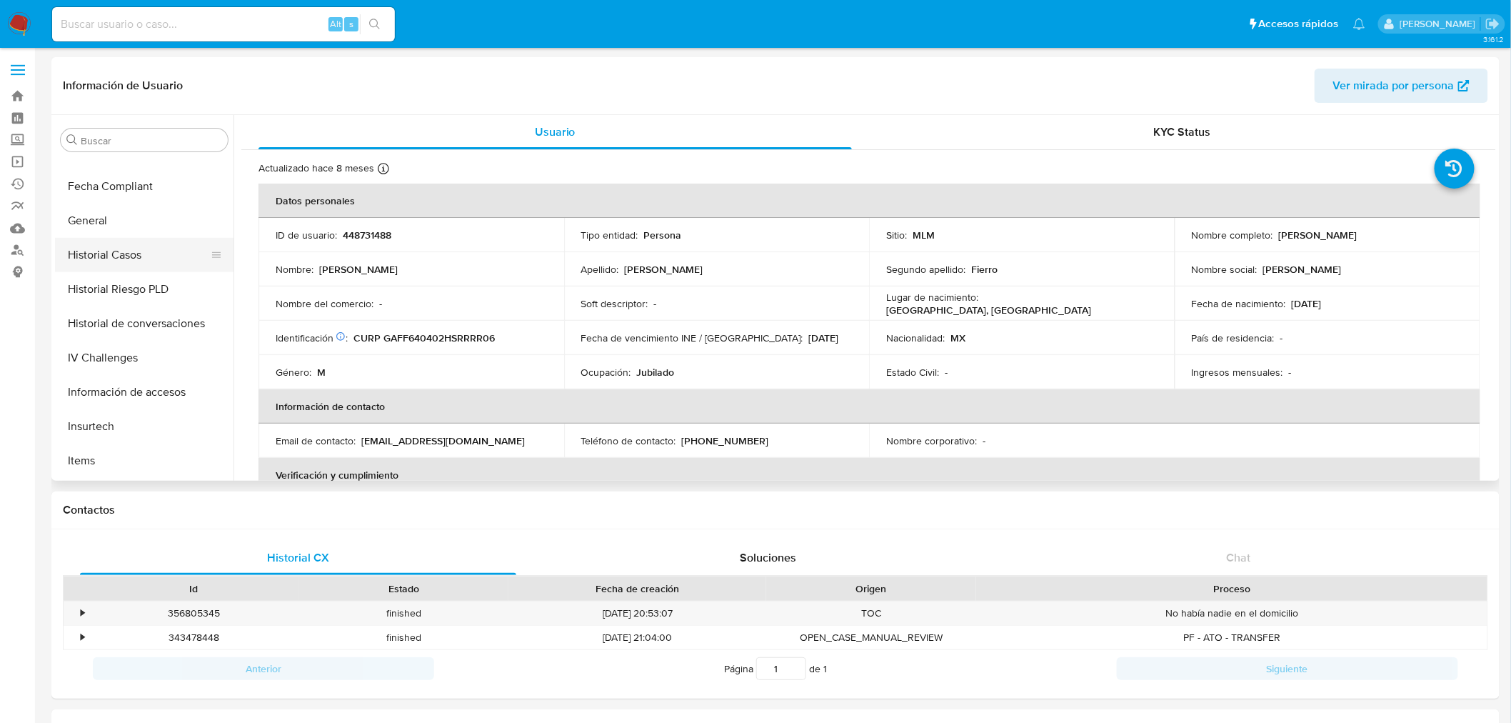
click at [123, 241] on button "Historial Casos" at bounding box center [138, 255] width 167 height 34
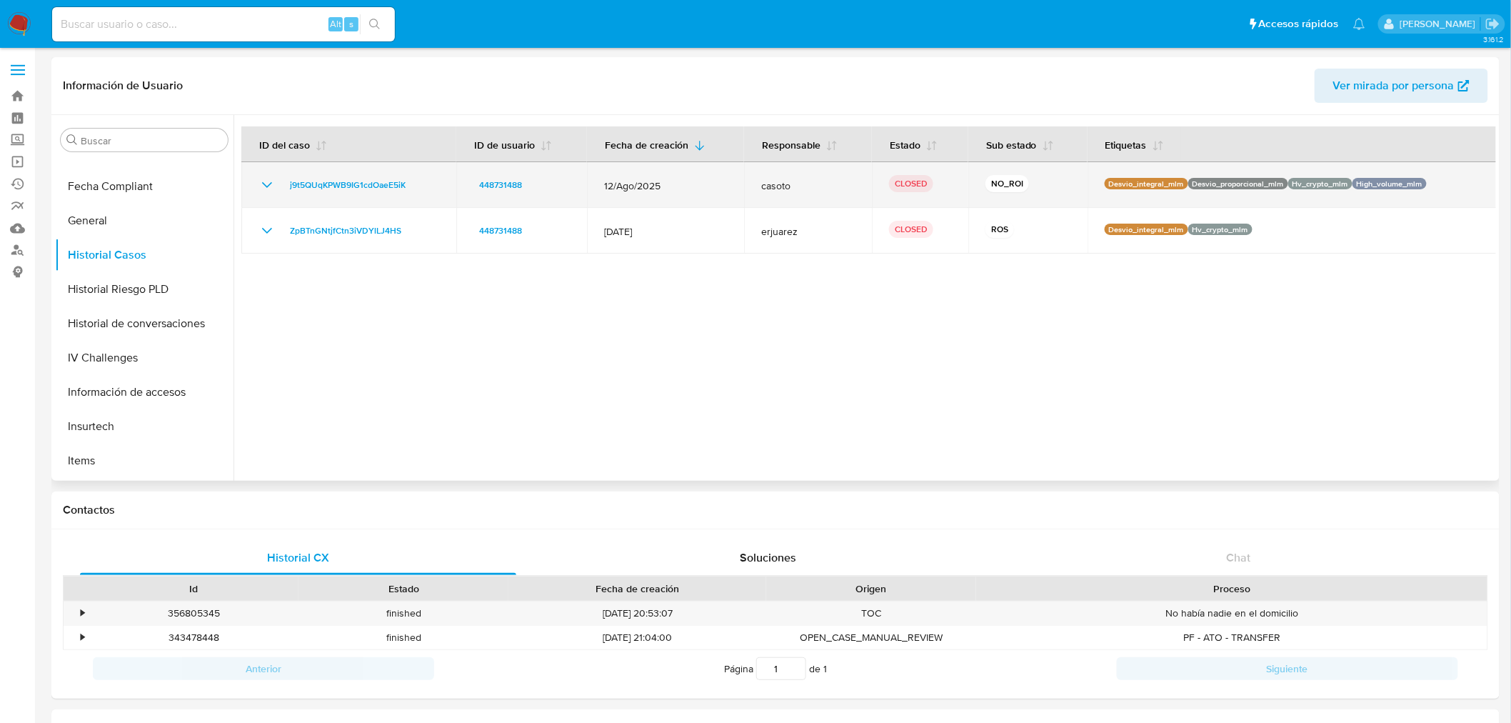
click at [266, 190] on icon "Mostrar/Ocultar" at bounding box center [266, 184] width 17 height 17
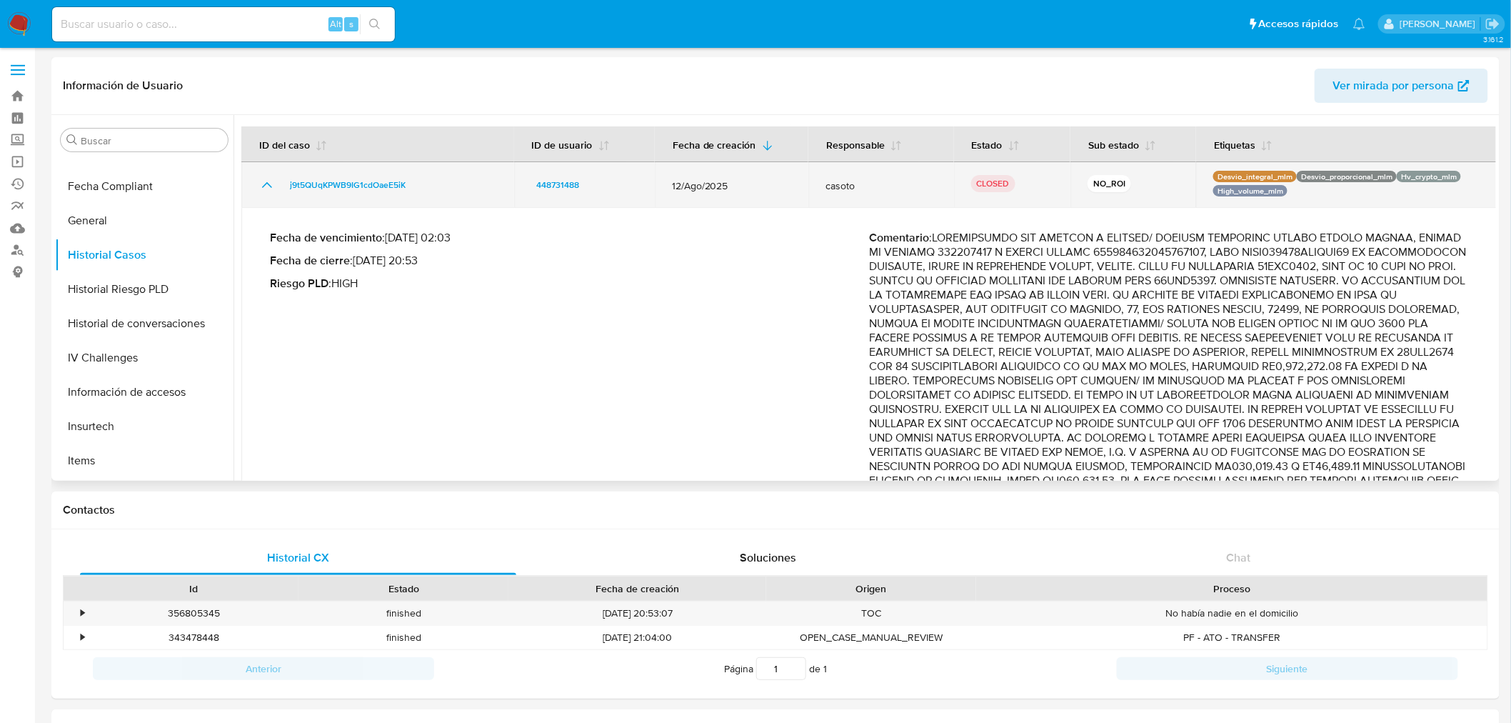
drag, startPoint x: 262, startPoint y: 182, endPoint x: 434, endPoint y: 274, distance: 195.2
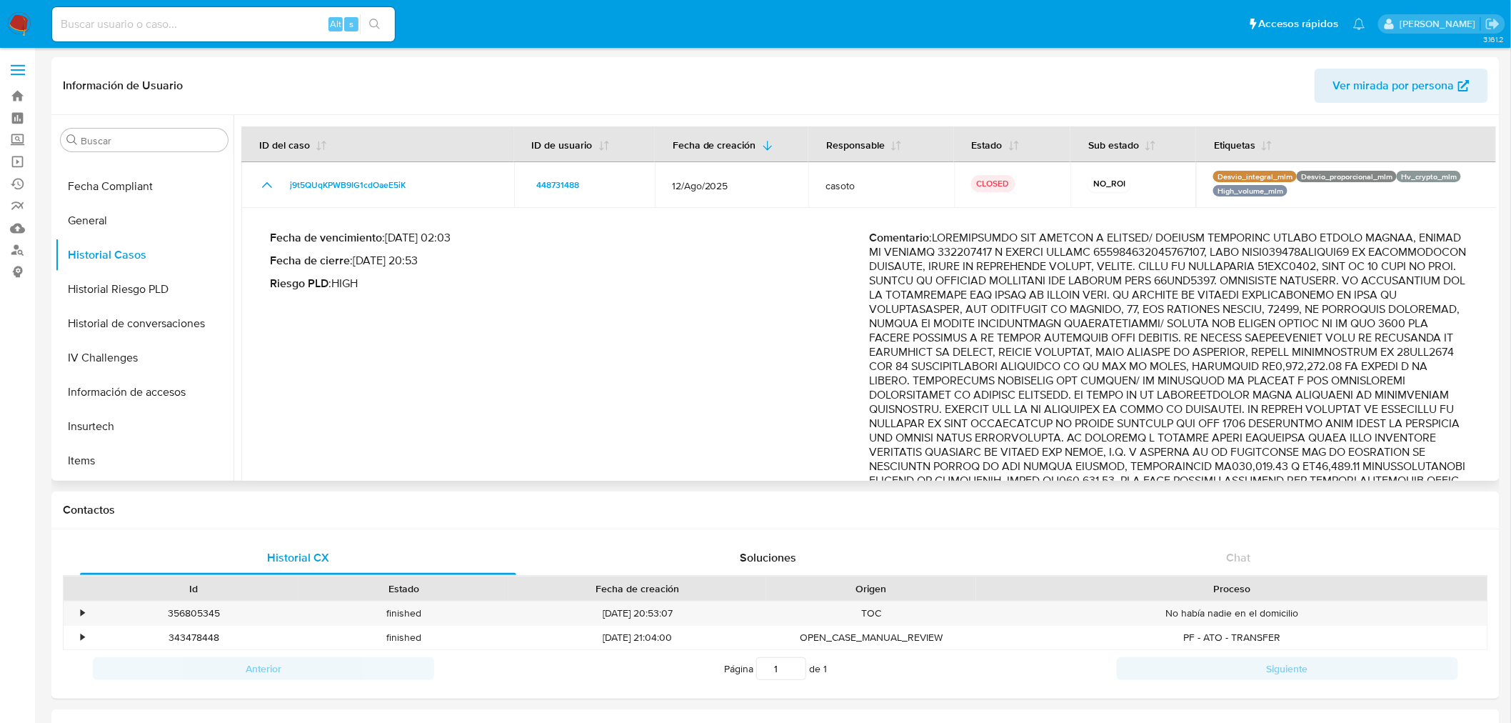
click at [262, 181] on icon "Mostrar/Ocultar" at bounding box center [266, 184] width 17 height 17
